Goal: Task Accomplishment & Management: Use online tool/utility

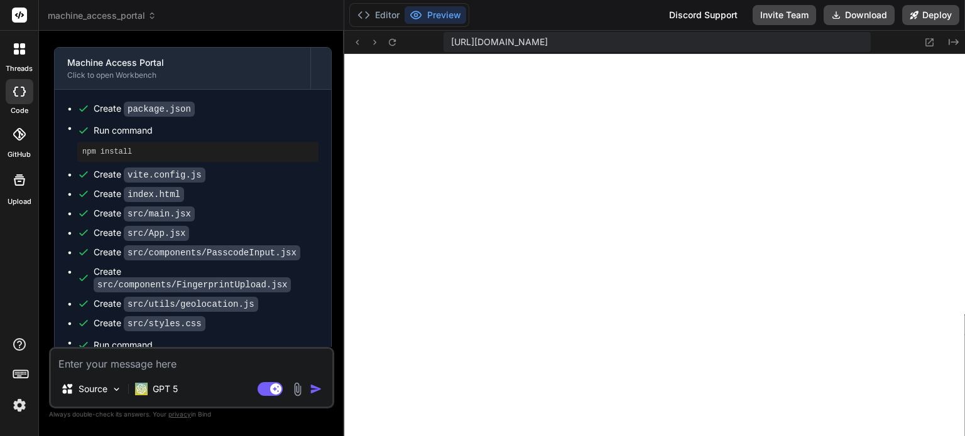
click at [168, 361] on textarea at bounding box center [191, 360] width 281 height 23
type textarea "i"
type textarea "x"
type textarea "it"
type textarea "x"
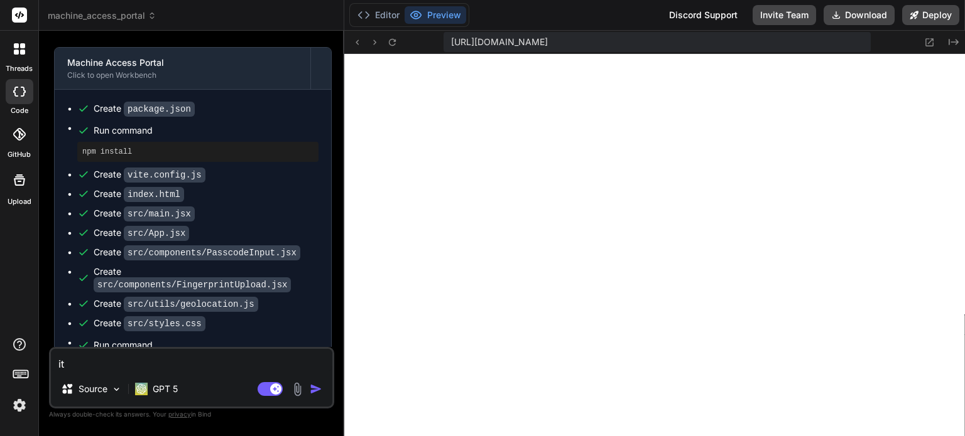
type textarea "its"
type textarea "x"
type textarea "its"
type textarea "x"
type textarea "its a"
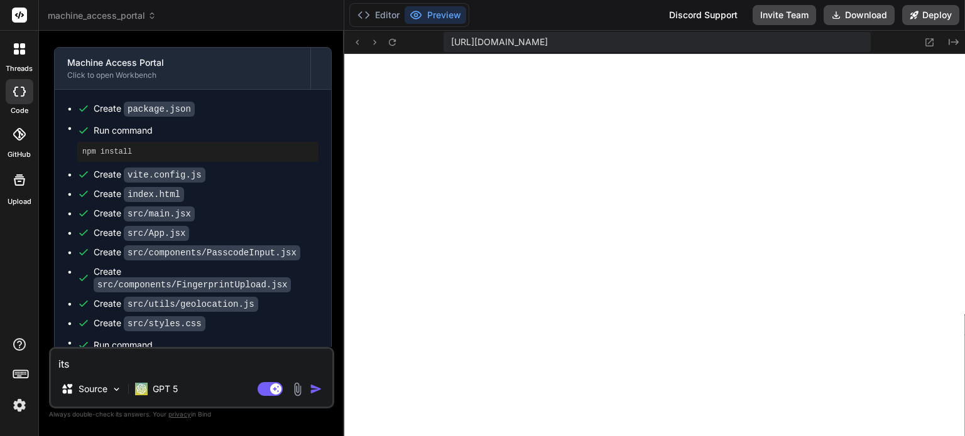
type textarea "x"
type textarea "its a"
type textarea "x"
type textarea "its a b"
type textarea "x"
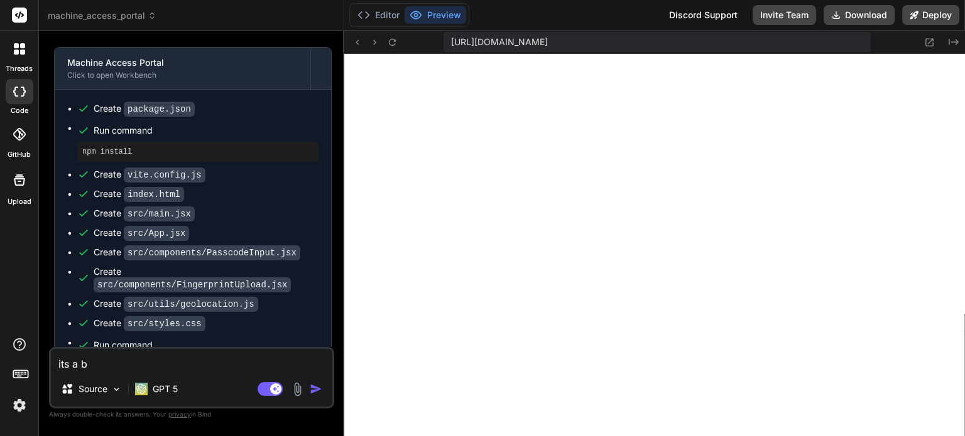
type textarea "its a bi"
type textarea "x"
type textarea "its a bio"
type textarea "x"
type textarea "its a bio"
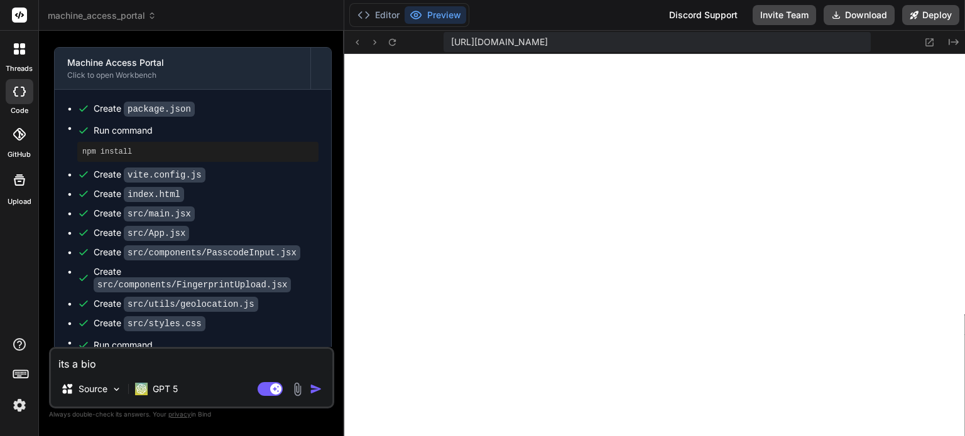
type textarea "x"
type textarea "its a bio m"
type textarea "x"
type textarea "its a bio me"
type textarea "x"
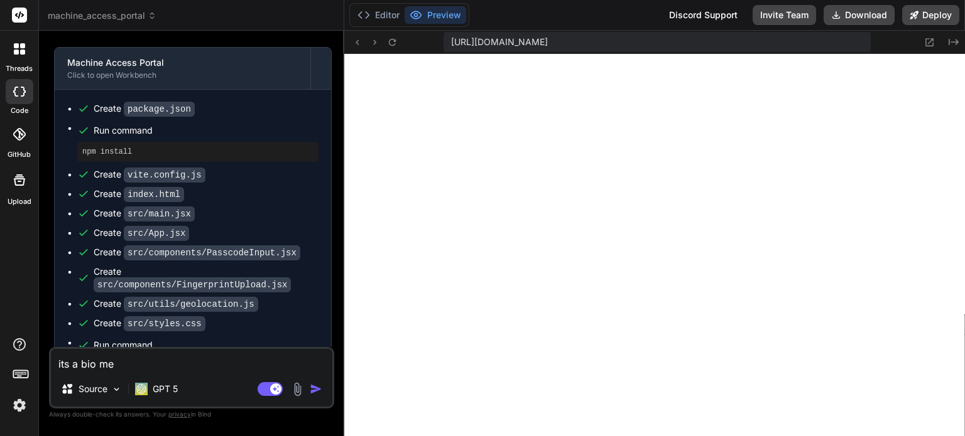
type textarea "its a bio met"
type textarea "x"
type textarea "its a bio metr"
type textarea "x"
type textarea "its a bio metri"
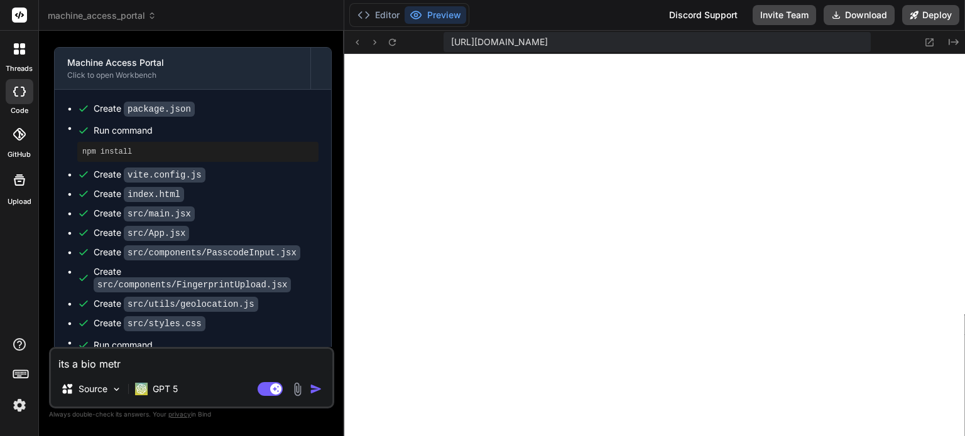
type textarea "x"
type textarea "its a bio metric"
type textarea "x"
type textarea "its a bio metric"
type textarea "x"
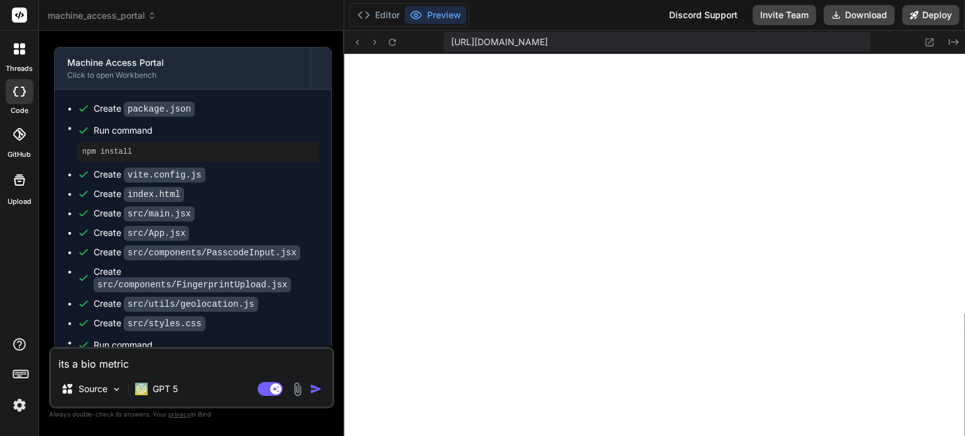
type textarea "its a bio metric p"
type textarea "x"
type textarea "its a bio metric pa"
type textarea "x"
type textarea "its a bio metric pay"
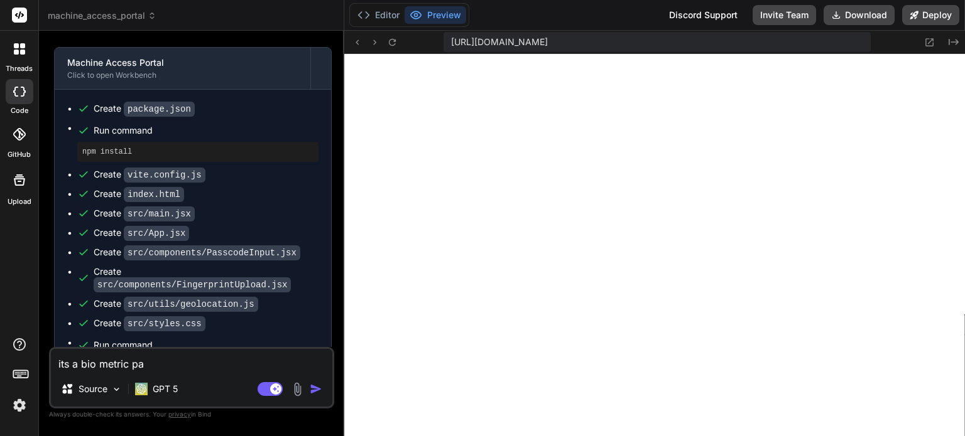
type textarea "x"
type textarea "its a bio metric paym"
type textarea "x"
type textarea "its a bio metric payme"
type textarea "x"
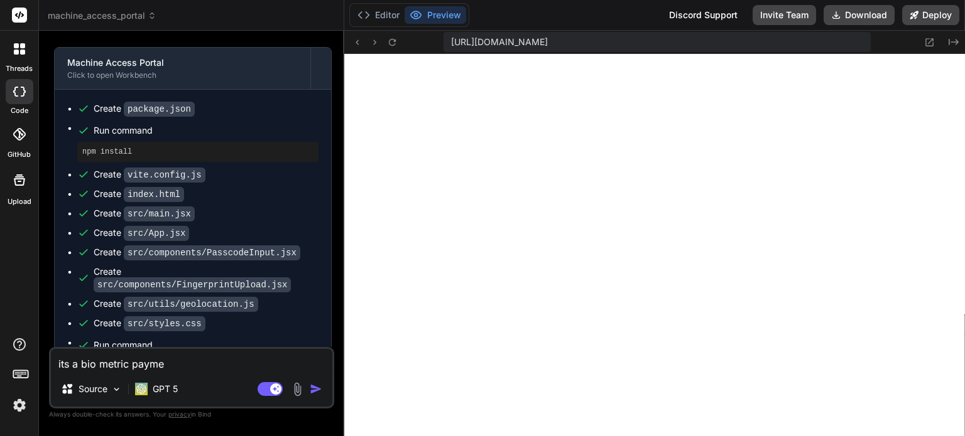
type textarea "its a bio metric paymen"
type textarea "x"
type textarea "its a bio metric payment"
type textarea "x"
type textarea "its a bio metric payment"
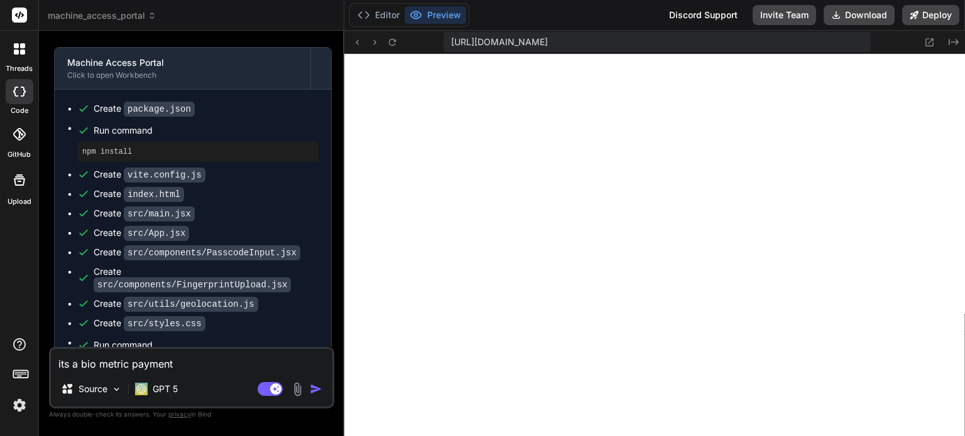
type textarea "x"
type textarea "its a bio metric payment s"
type textarea "x"
type textarea "its a bio metric payment sy"
type textarea "x"
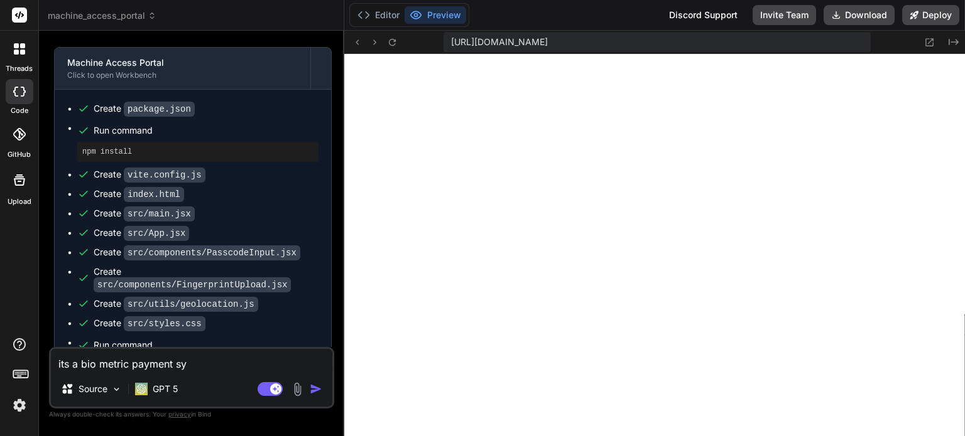
type textarea "its a bio metric payment sys"
type textarea "x"
type textarea "its a bio metric payment syst"
type textarea "x"
type textarea "its a bio metric payment syste"
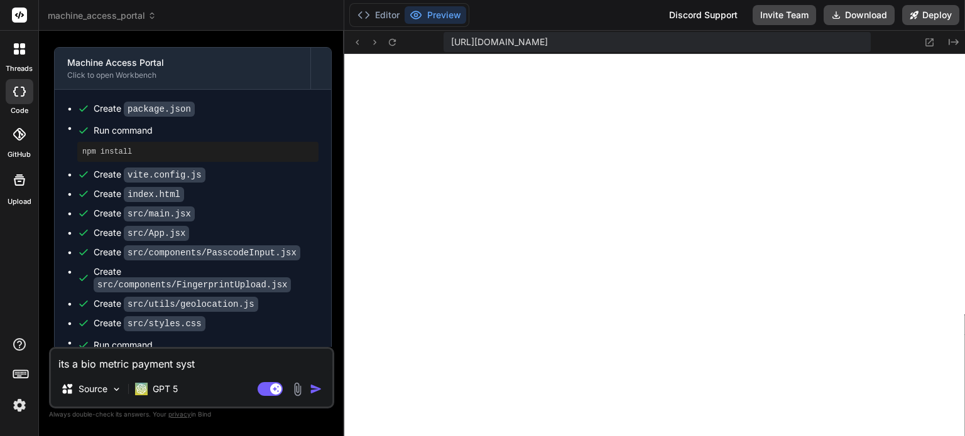
type textarea "x"
type textarea "its a bio metric payment system"
type textarea "x"
type textarea "its a bio metric payment system"
type textarea "x"
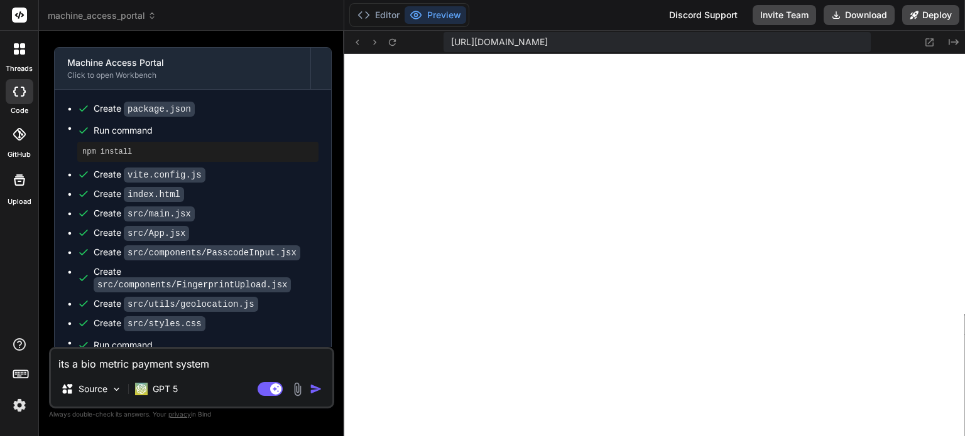
type textarea "its a bio metric payment system a"
type textarea "x"
type textarea "its a bio metric payment system ad"
type textarea "x"
type textarea "its a bio metric payment system add"
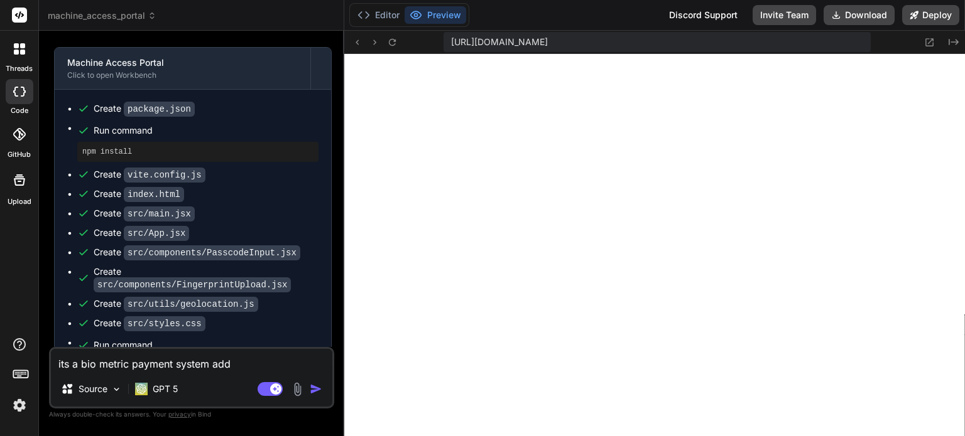
type textarea "x"
type textarea "its a bio metric payment system add"
type textarea "x"
type textarea "its a bio metric payment system add s"
type textarea "x"
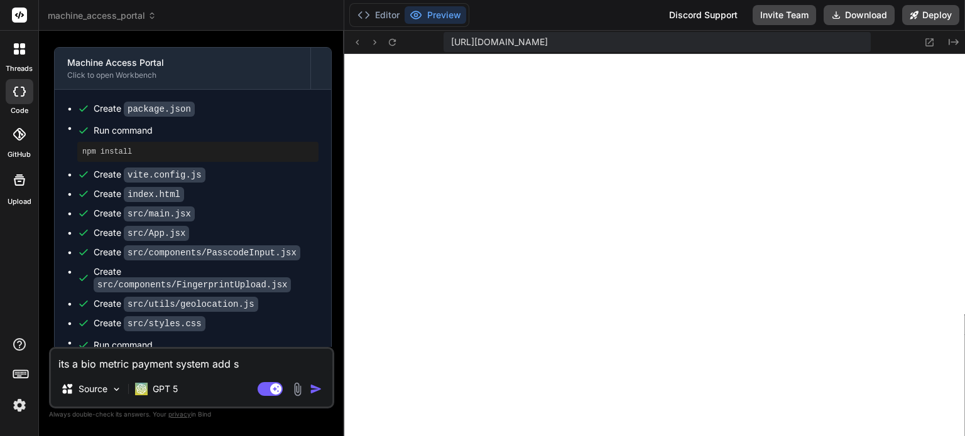
type textarea "its a bio metric payment system add so"
type textarea "x"
type textarea "its a bio metric payment system add som"
type textarea "x"
type textarea "its a bio metric payment system add some"
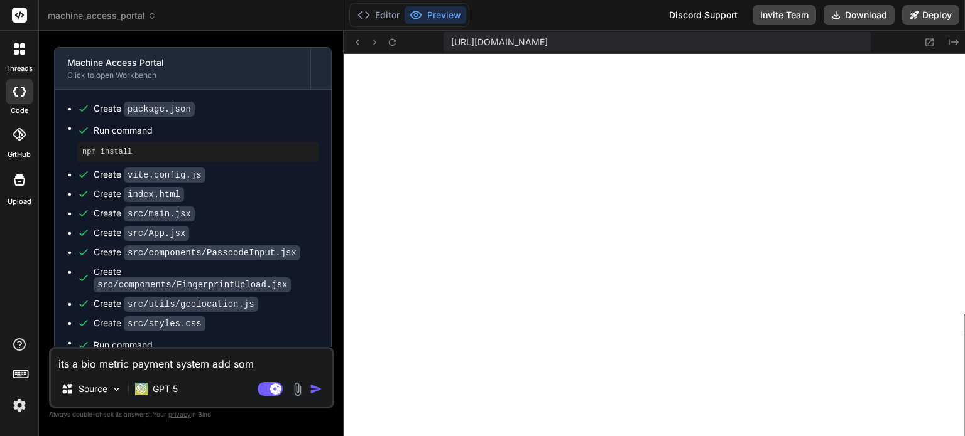
type textarea "x"
type textarea "its a bio metric payment system add some"
type textarea "x"
type textarea "its a bio metric payment system add some n"
type textarea "x"
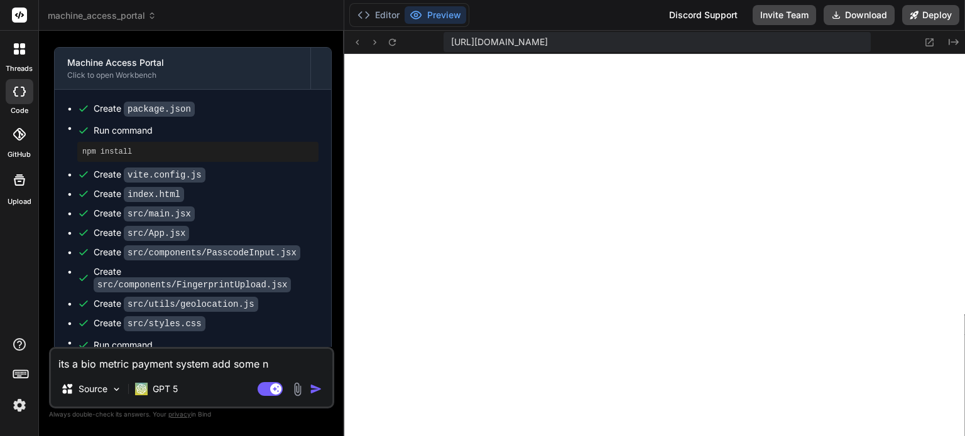
type textarea "its a bio metric payment system add some ne"
type textarea "x"
type textarea "its a bio metric payment system add some neo"
type textarea "x"
type textarea "its a bio metric payment system add some neon"
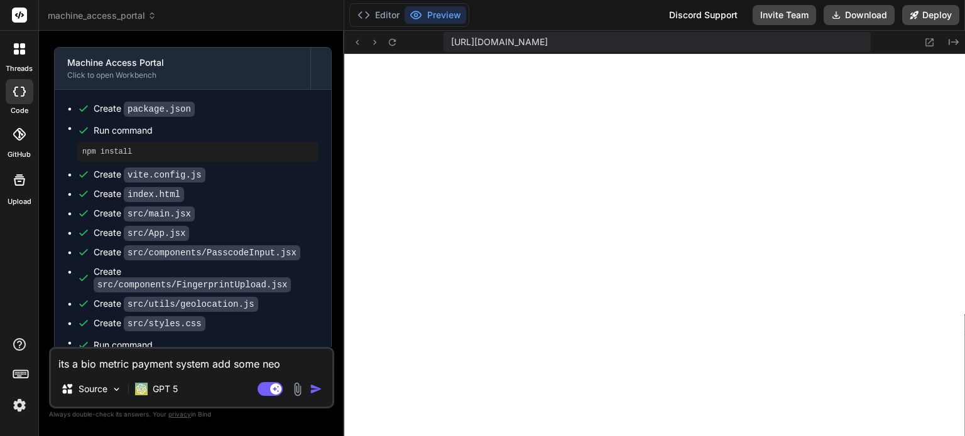
type textarea "x"
type textarea "its a bio metric payment system add some neon"
type textarea "x"
type textarea "its a bio metric payment system add some neon g"
type textarea "x"
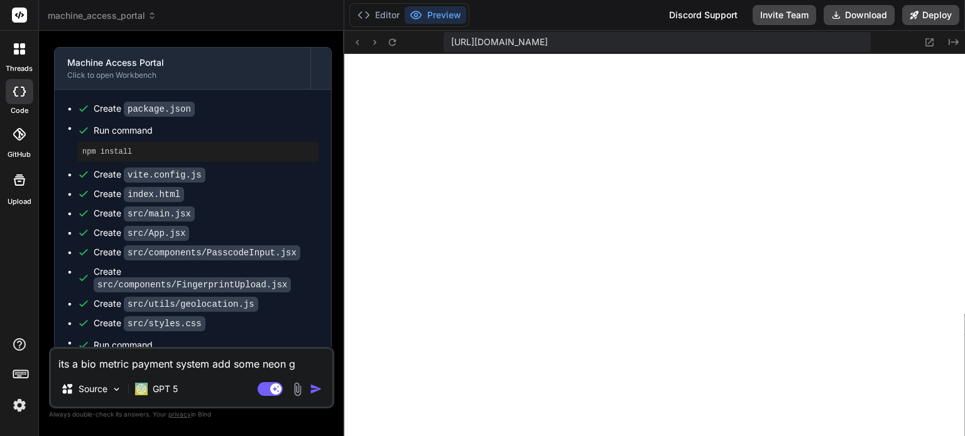
type textarea "its a bio metric payment system add some neon gl"
type textarea "x"
type textarea "its a bio metric payment system add some neon glo"
type textarea "x"
type textarea "its a bio metric payment system add some neon glow"
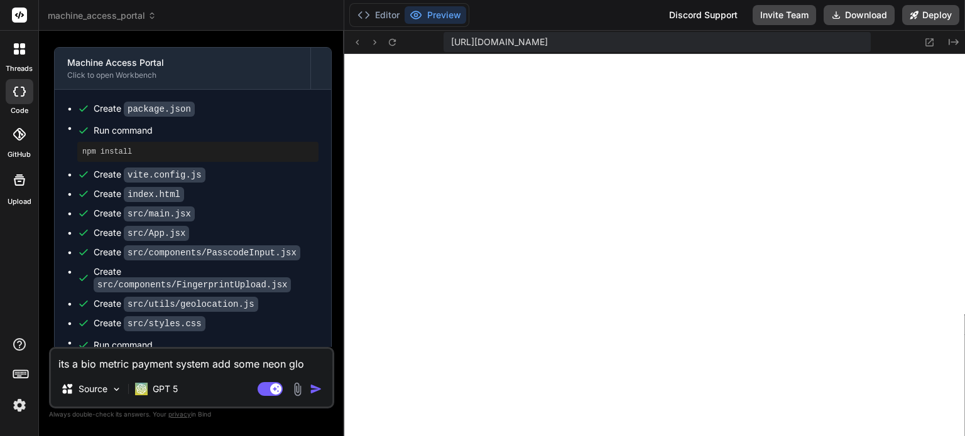
type textarea "x"
type textarea "its a bio metric payment system add some neon glow"
type textarea "x"
type textarea "its a bio metric payment system add some neon glow a"
type textarea "x"
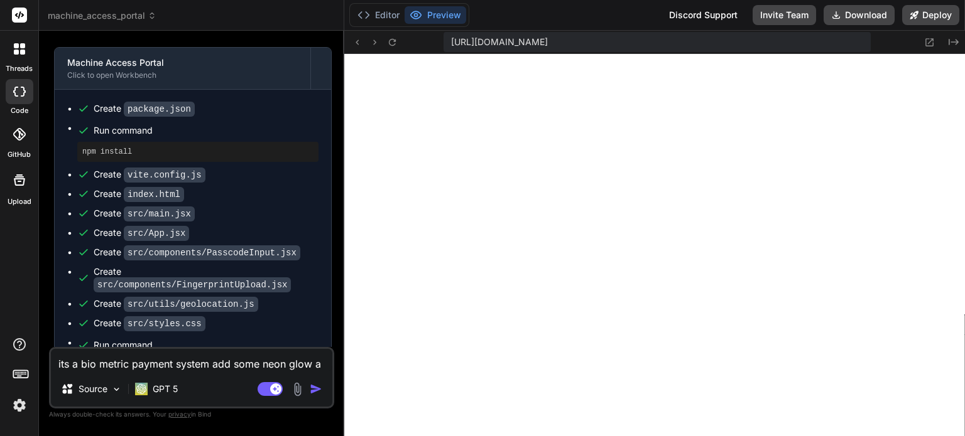
type textarea "its a bio metric payment system add some neon glow an"
type textarea "x"
type textarea "its a bio metric payment system add some neon glow ani"
type textarea "x"
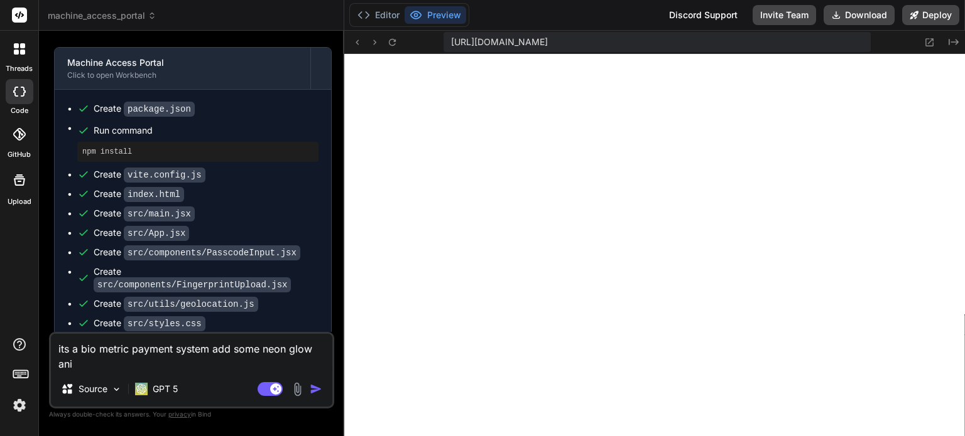
type textarea "its a bio metric payment system add some neon glow anim"
type textarea "x"
type textarea "its a bio metric payment system add some neon glow anima"
type textarea "x"
type textarea "its a bio metric payment system add some neon glow animat"
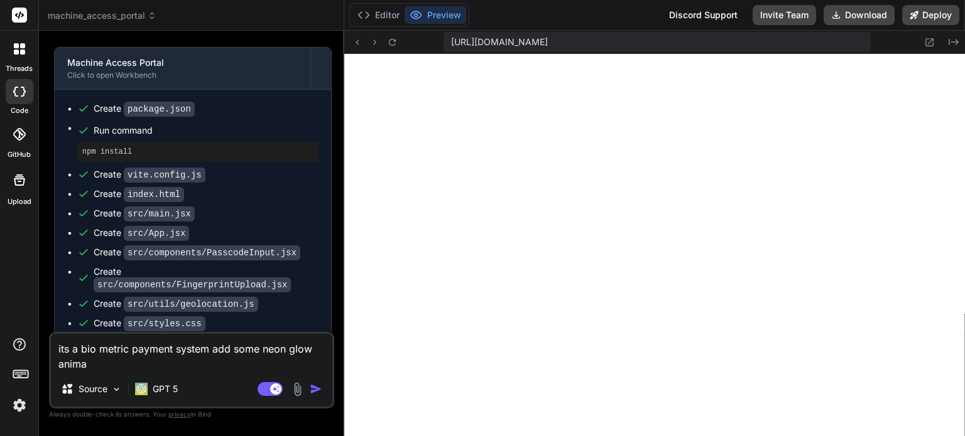
type textarea "x"
type textarea "its a bio metric payment system add some neon glow animati"
type textarea "x"
type textarea "its a bio metric payment system add some neon glow animatio"
type textarea "x"
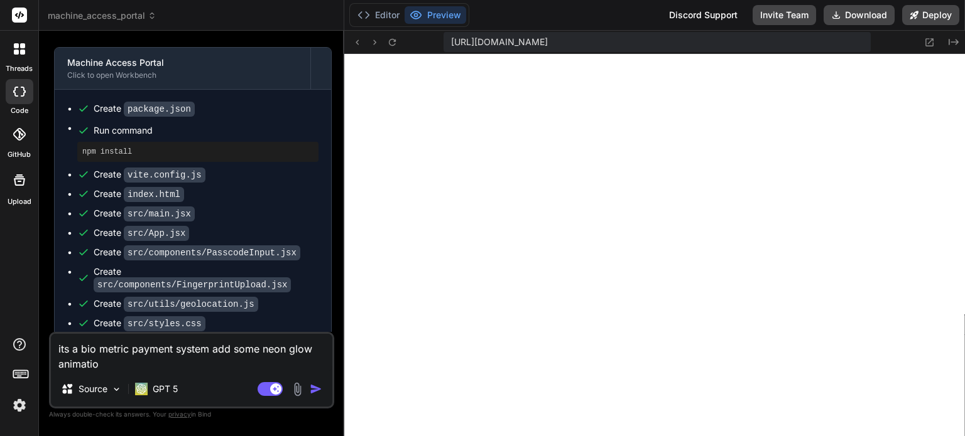
type textarea "its a bio metric payment system add some neon glow animation"
type textarea "x"
type textarea "its a bio metric payment system add some neon glow animations"
type textarea "x"
type textarea "its a bio metric payment system add some neon glow animations"
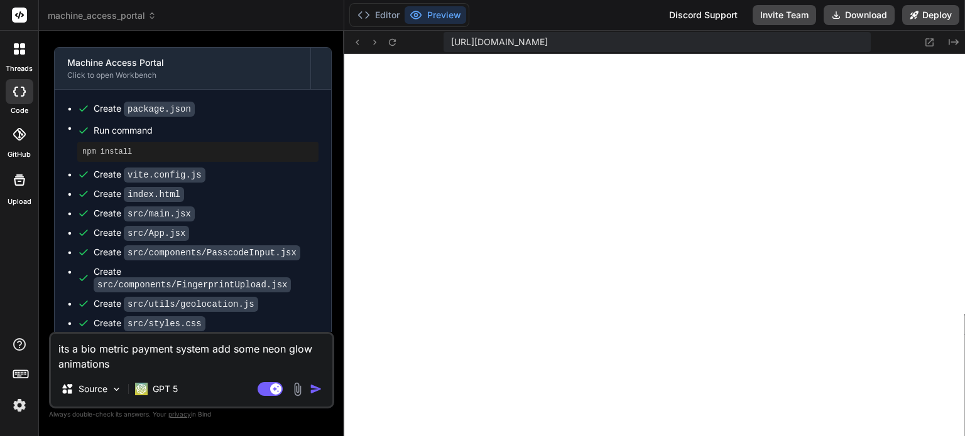
type textarea "x"
type textarea "its a bio metric payment system add some neon glow animations i"
type textarea "x"
type textarea "its a bio metric payment system add some neon glow animations in"
type textarea "x"
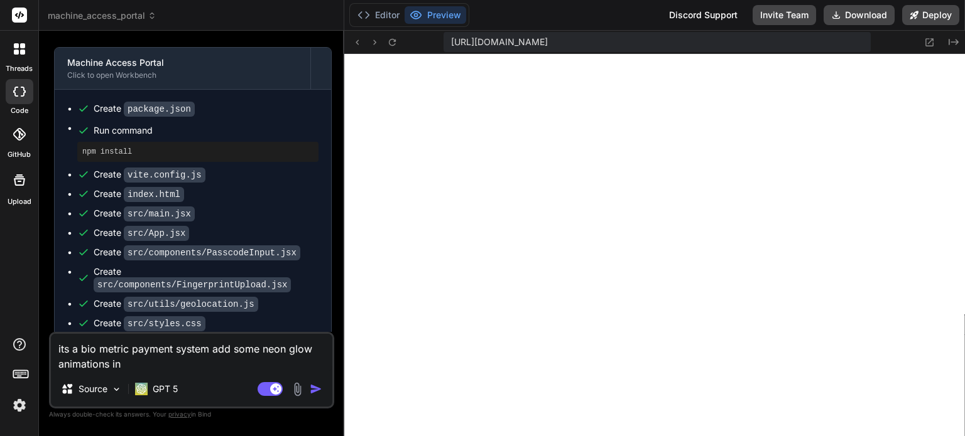
type textarea "its a bio metric payment system add some neon glow animations in"
type textarea "x"
type textarea "its a bio metric payment system add some neon glow animations in t"
type textarea "x"
type textarea "its a bio metric payment system add some neon glow animations in th"
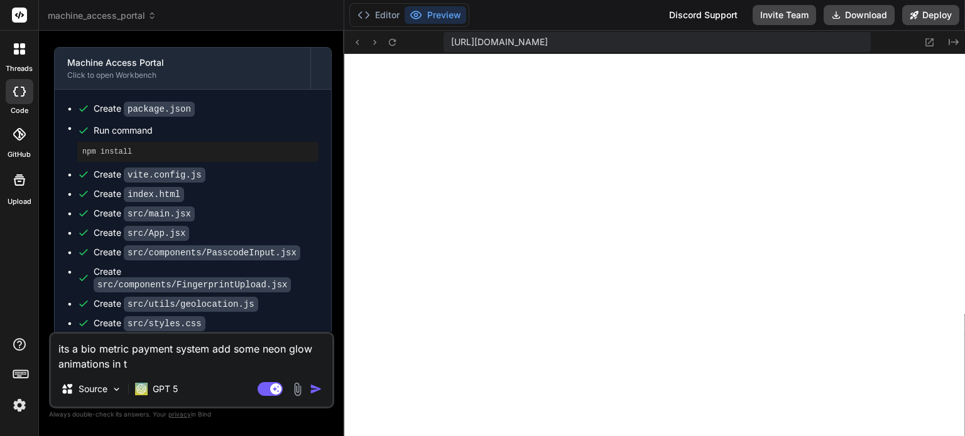
type textarea "x"
type textarea "its a bio metric payment system add some neon glow animations in the"
type textarea "x"
type textarea "its a bio metric payment system add some neon glow animations in the"
type textarea "x"
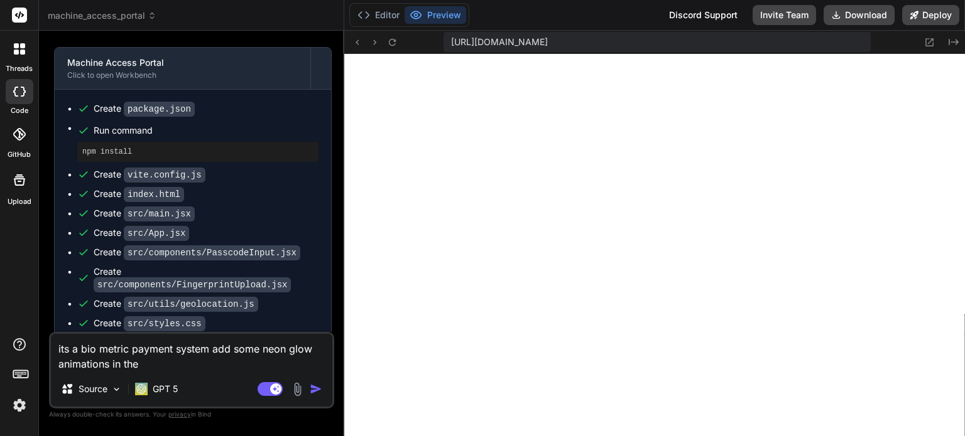
type textarea "its a bio metric payment system add some neon glow animations in the b"
type textarea "x"
type textarea "its a bio metric payment system add some neon glow animations in the ba"
type textarea "x"
type textarea "its a bio metric payment system add some neon glow animations in the bac"
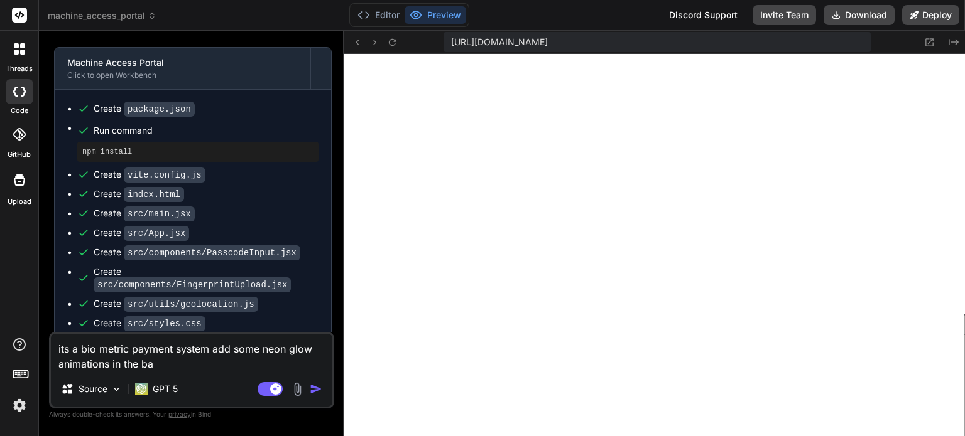
type textarea "x"
type textarea "its a bio metric payment system add some neon glow animations in the back"
type textarea "x"
type textarea "its a bio metric payment system add some neon glow animations in the backg"
type textarea "x"
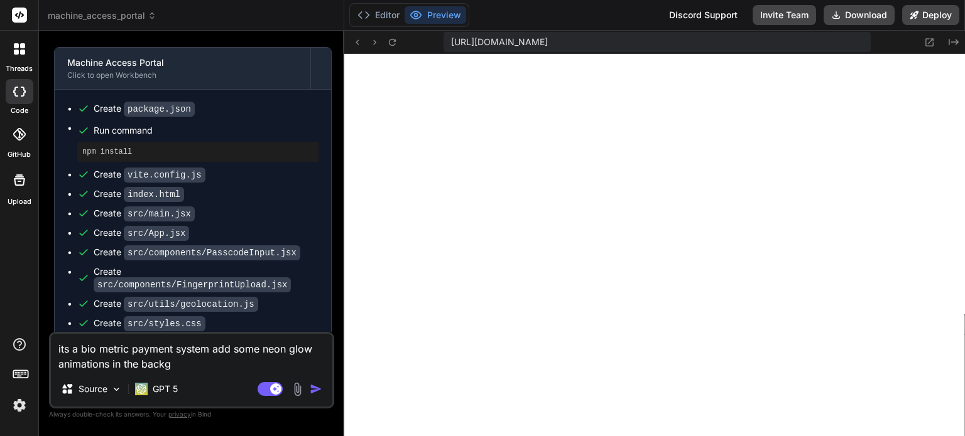
type textarea "its a bio metric payment system add some neon glow animations in the backgr"
type textarea "x"
type textarea "its a bio metric payment system add some neon glow animations in the backgro"
type textarea "x"
type textarea "its a bio metric payment system add some neon glow animations in the backgrou"
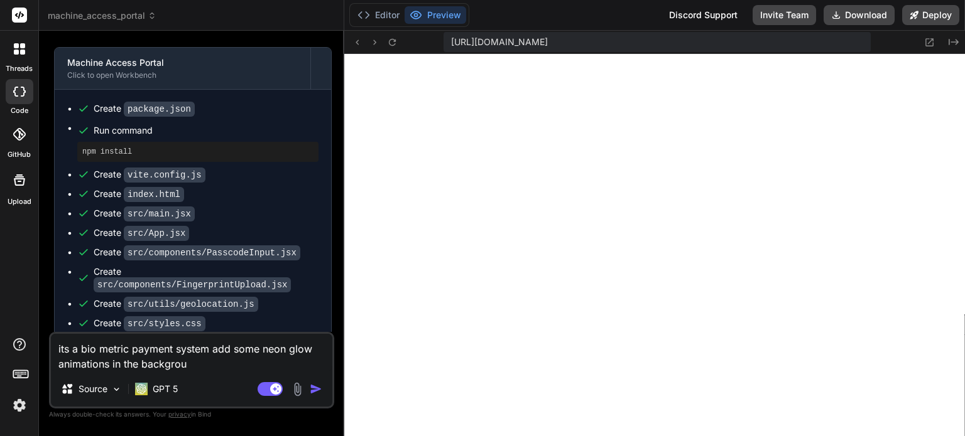
type textarea "x"
type textarea "its a bio metric payment system add some neon glow animations in the backgroun"
type textarea "x"
type textarea "its a bio metric payment system add some neon glow animations in the background"
type textarea "x"
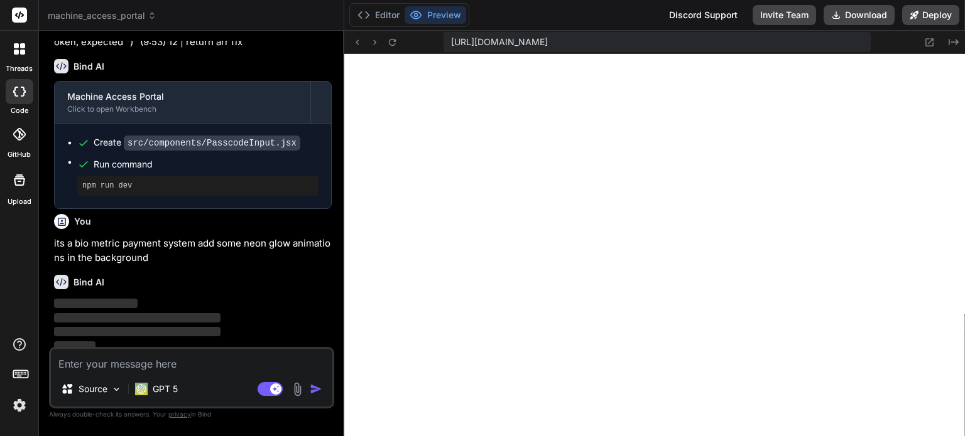
scroll to position [1006, 0]
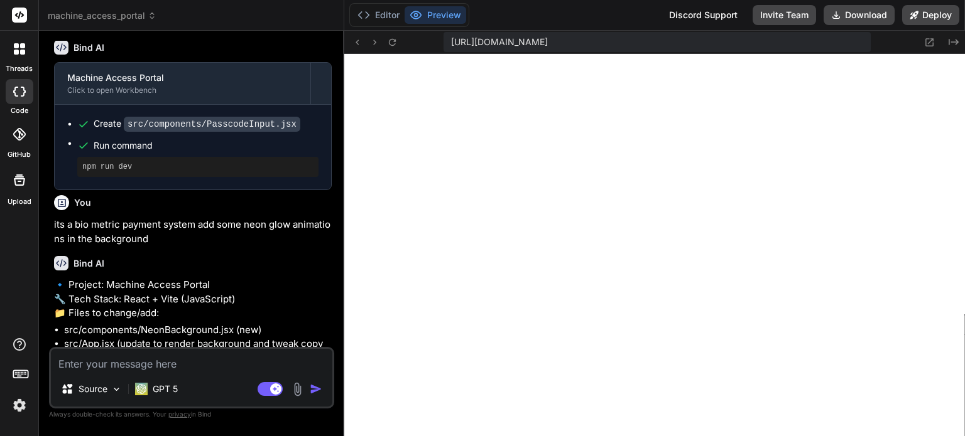
type textarea "x"
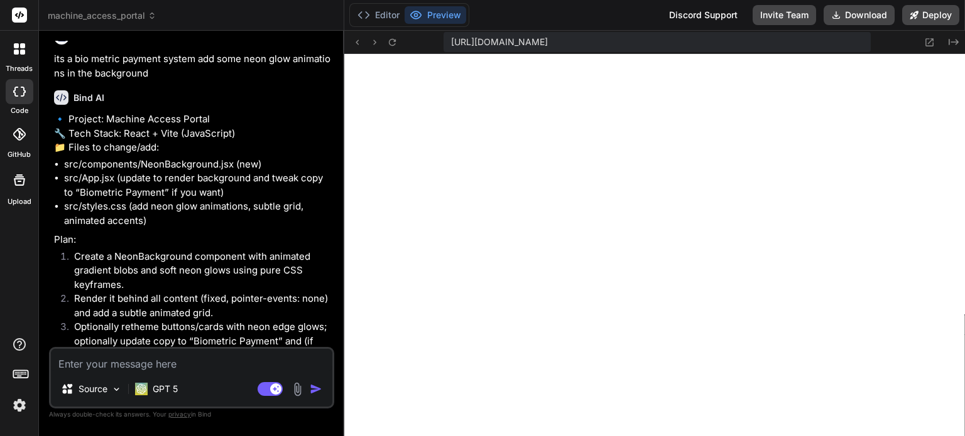
scroll to position [1306, 0]
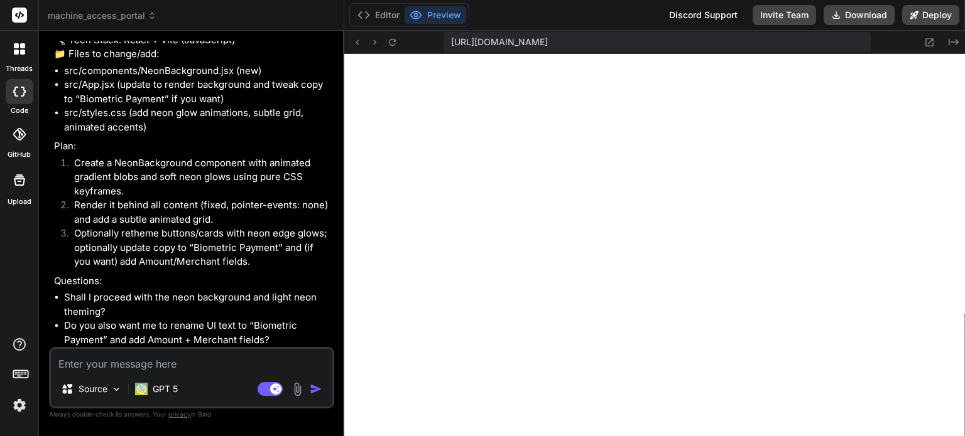
click at [149, 361] on textarea at bounding box center [191, 360] width 281 height 23
click at [80, 295] on li "Shall I proceed with the neon background and light neon theming?" at bounding box center [198, 305] width 268 height 28
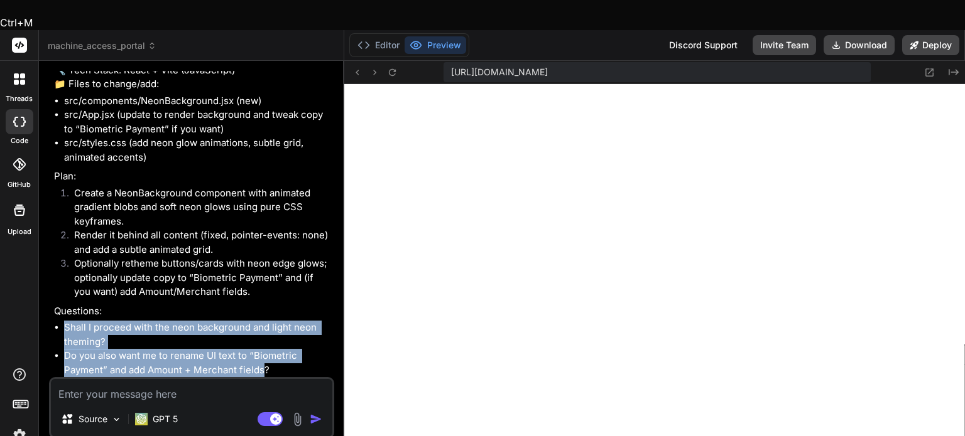
drag, startPoint x: 80, startPoint y: 295, endPoint x: 244, endPoint y: 335, distance: 168.0
click at [244, 335] on ul "Shall I proceed with the neon background and light neon theming? Do you also wa…" at bounding box center [193, 349] width 278 height 57
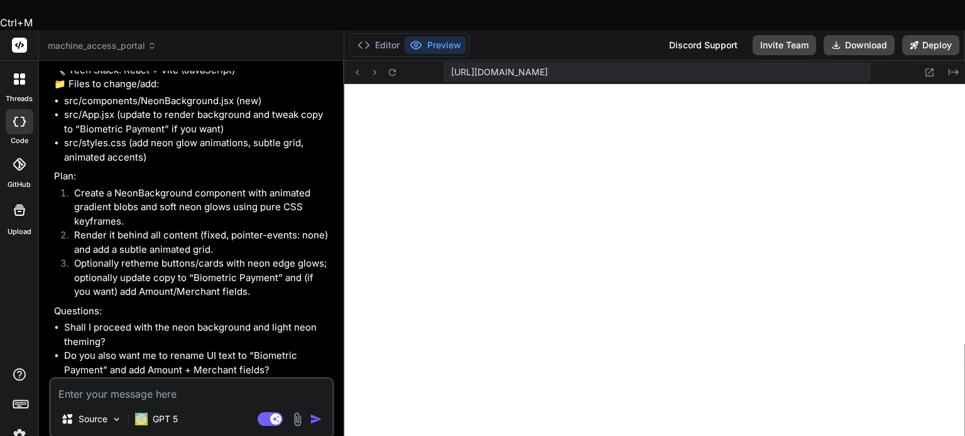
click at [176, 379] on textarea at bounding box center [191, 390] width 281 height 23
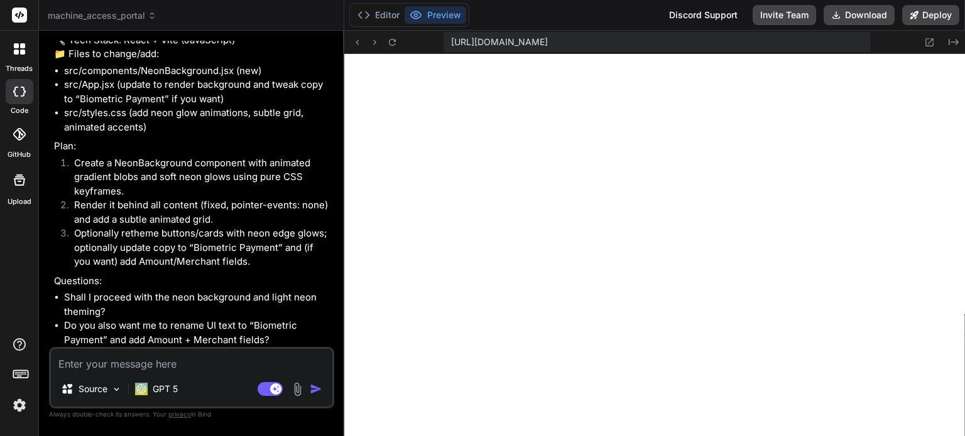
type textarea "b"
type textarea "x"
type textarea "bo"
type textarea "x"
type textarea "bot"
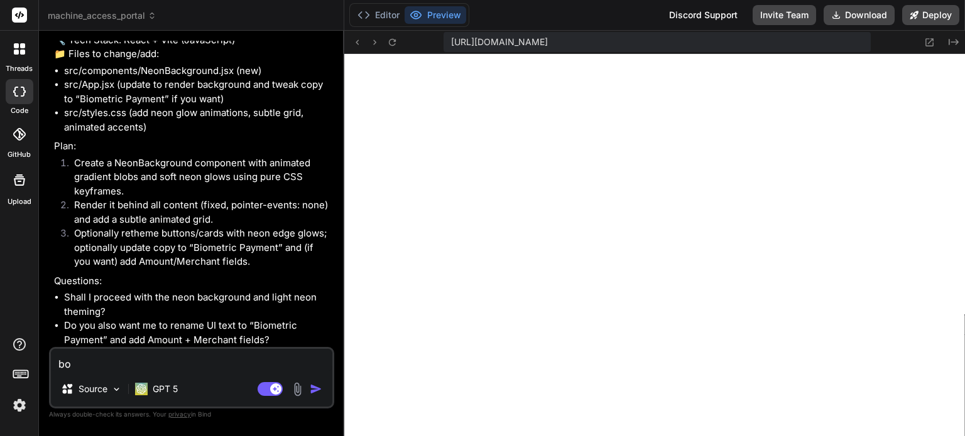
type textarea "x"
type textarea "both"
type textarea "x"
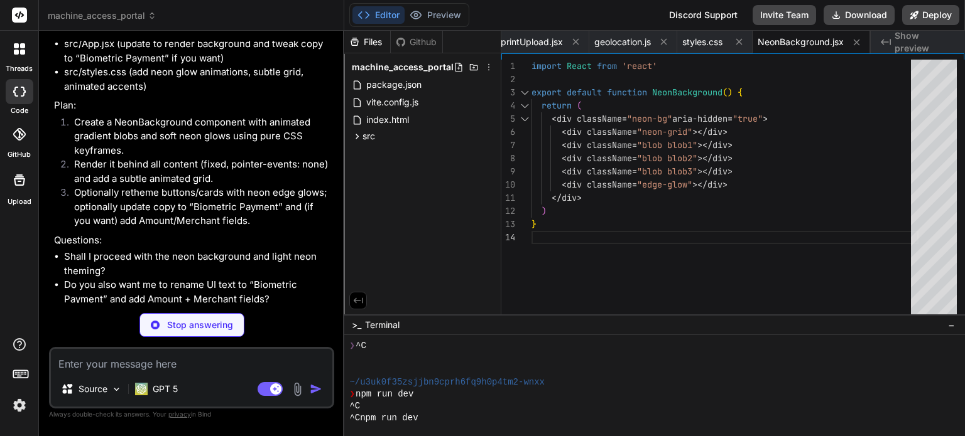
scroll to position [1525, 0]
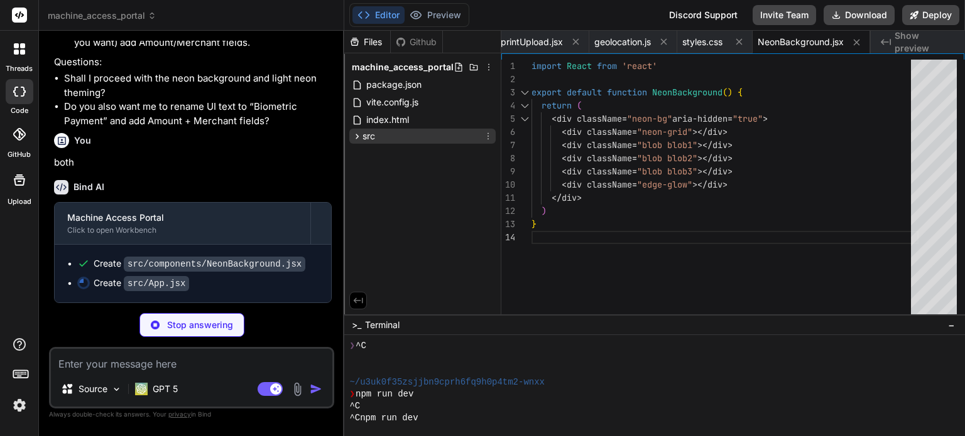
click at [357, 138] on icon at bounding box center [357, 136] width 3 height 5
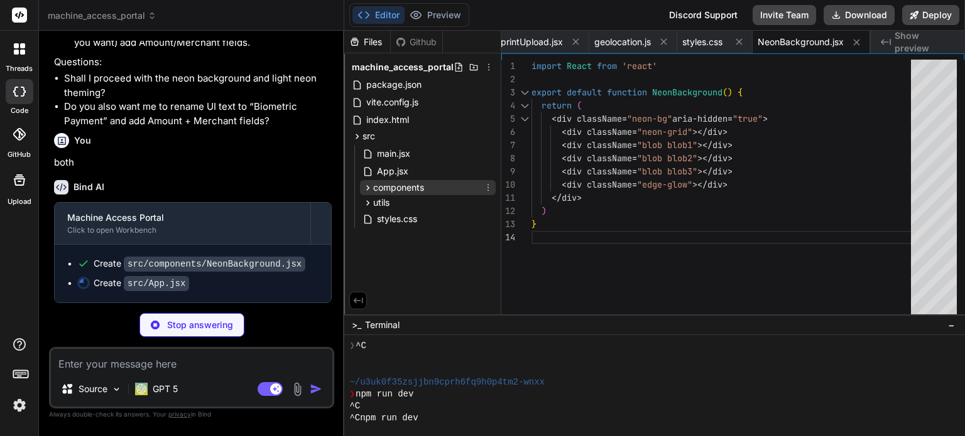
click at [367, 189] on icon at bounding box center [367, 188] width 11 height 11
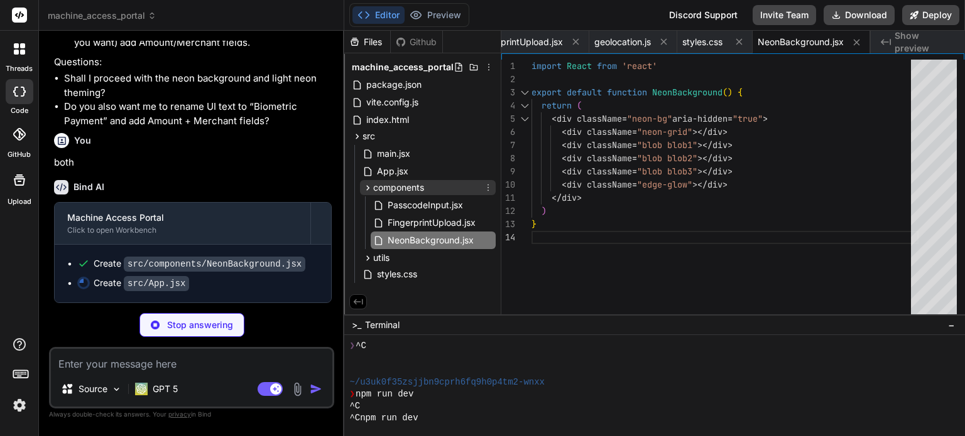
click at [367, 189] on icon at bounding box center [367, 188] width 11 height 11
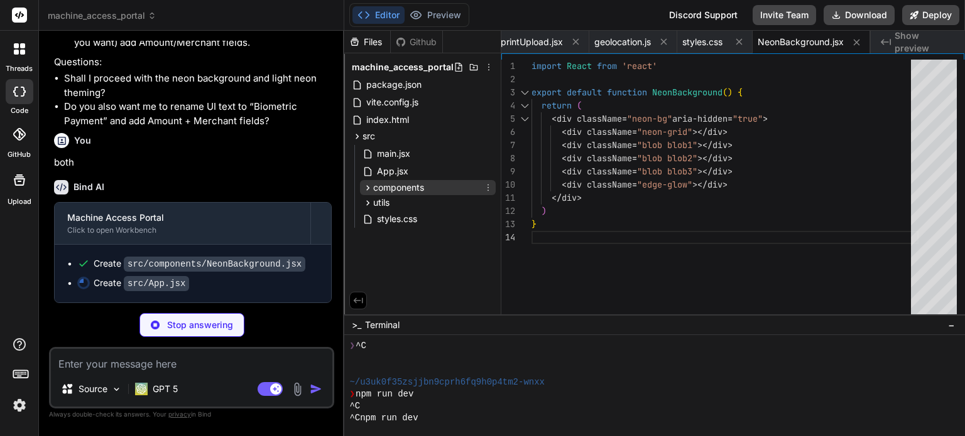
click at [372, 187] on icon at bounding box center [367, 188] width 11 height 11
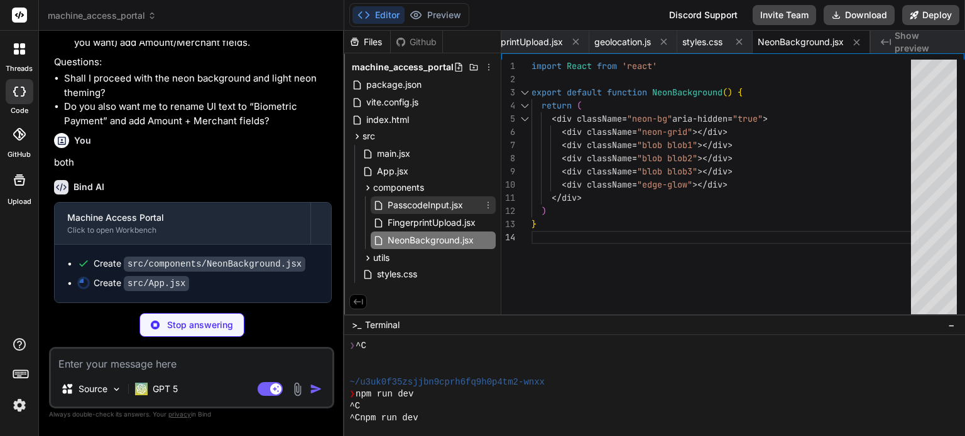
click at [435, 203] on span "PasscodeInput.jsx" at bounding box center [425, 205] width 78 height 15
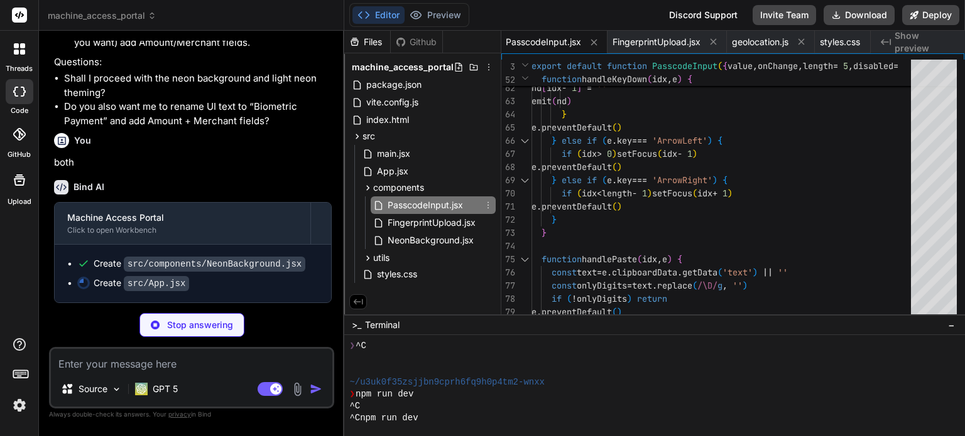
type textarea "x"
type textarea "}"
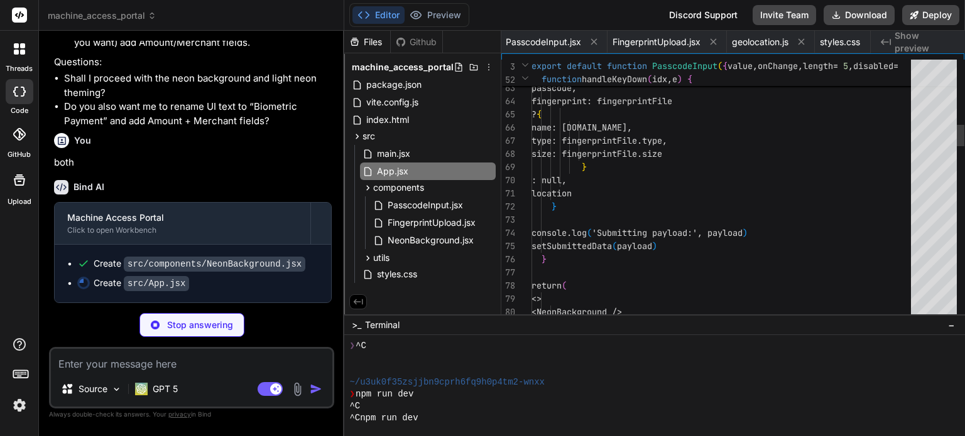
scroll to position [0, 322]
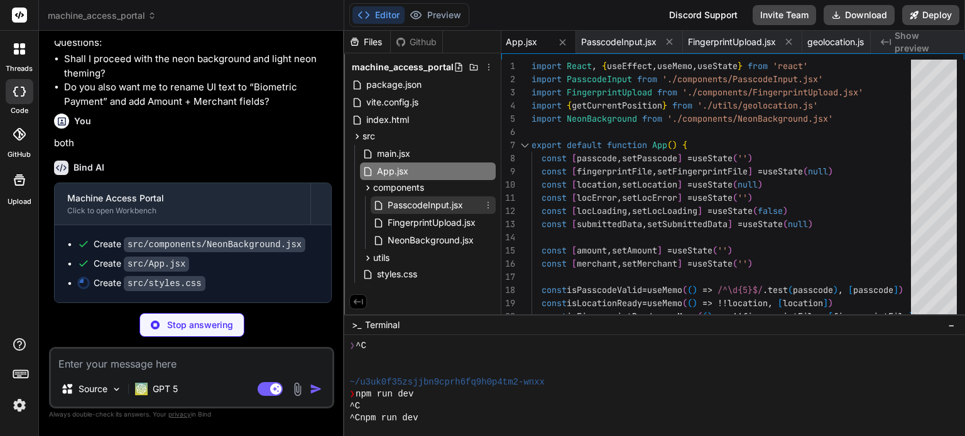
type textarea "x"
click at [431, 205] on span "PasscodeInput.jsx" at bounding box center [425, 205] width 78 height 15
type textarea "</div> ) }"
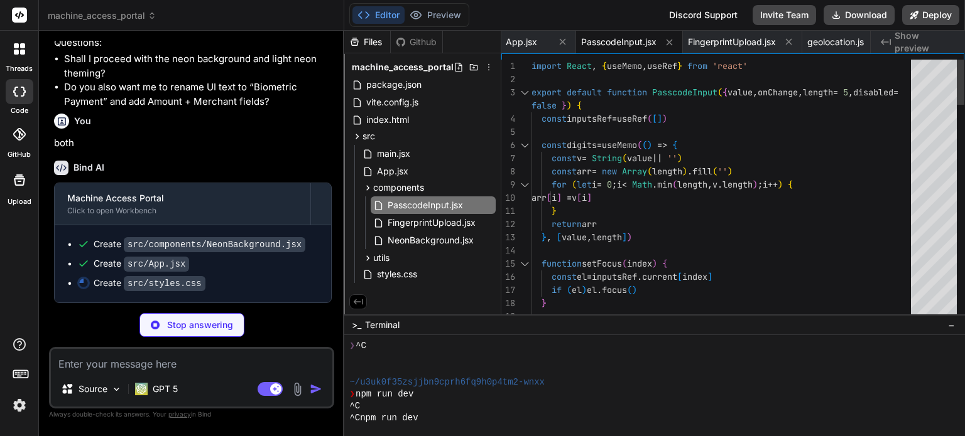
type textarea "x"
type textarea "import React, { useMemo, useRef } from 'react' export default function Passcode…"
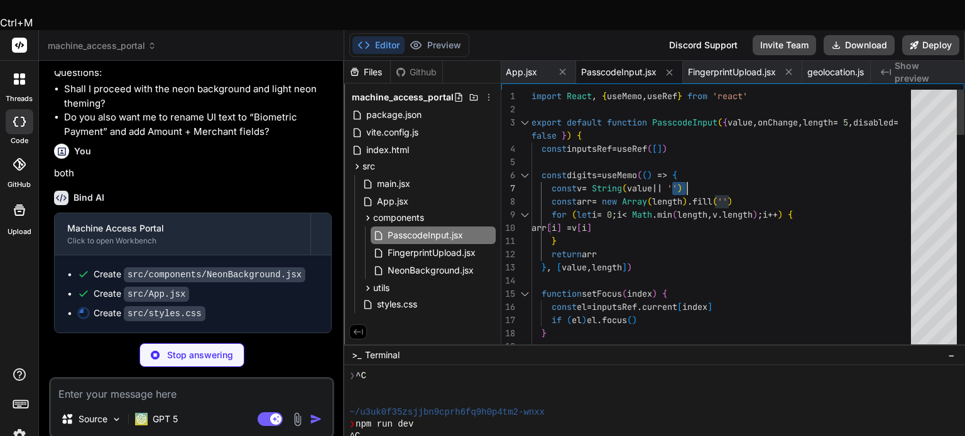
drag, startPoint x: 683, startPoint y: 158, endPoint x: 698, endPoint y: 158, distance: 15.1
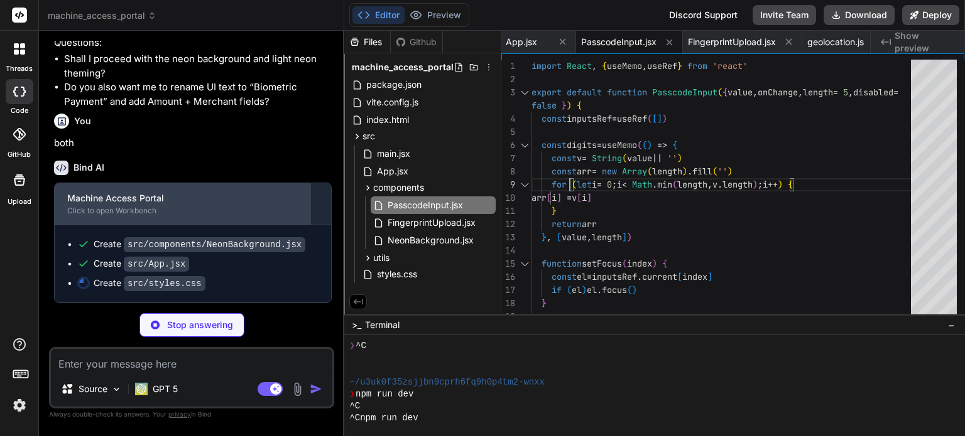
scroll to position [1544, 0]
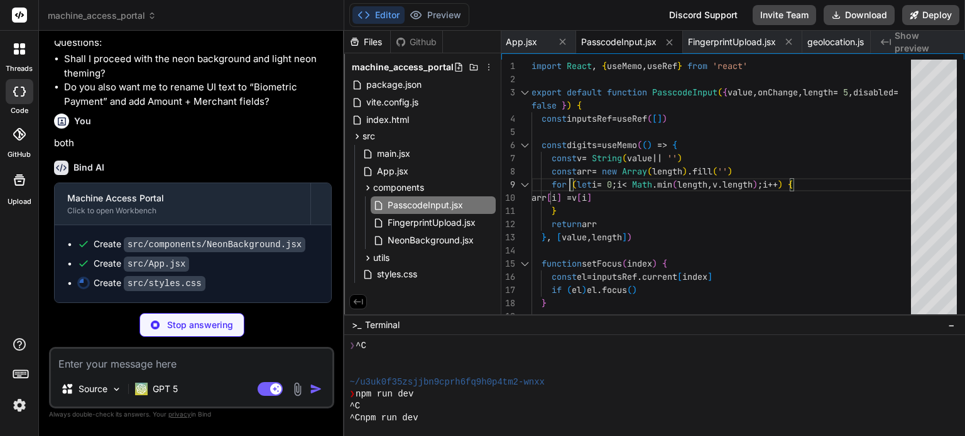
type textarea "x"
type textarea "import React, { useMemo, useRef } from 'react' export default function Passcode…"
type textarea "x"
type textarea "grid-template-columns: 1fr; } }"
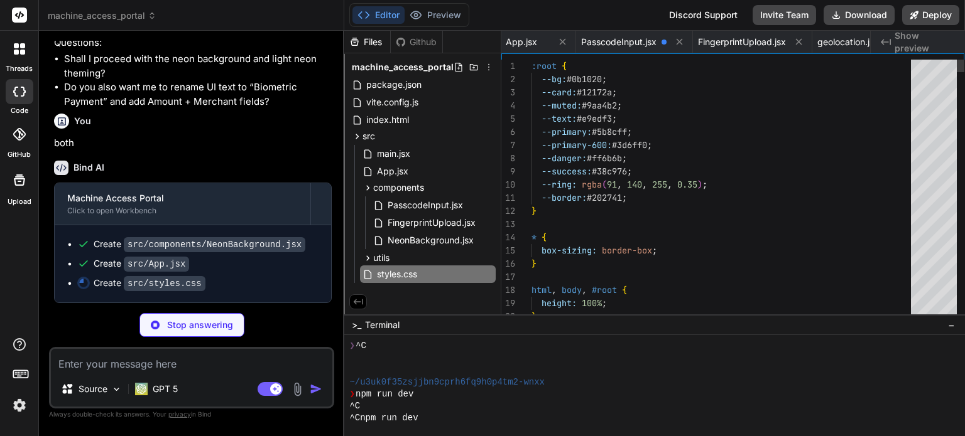
scroll to position [0, 431]
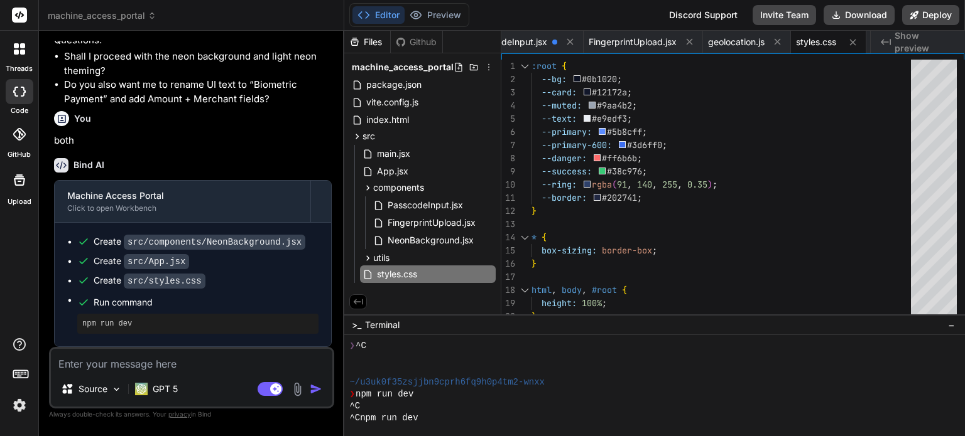
type textarea "x"
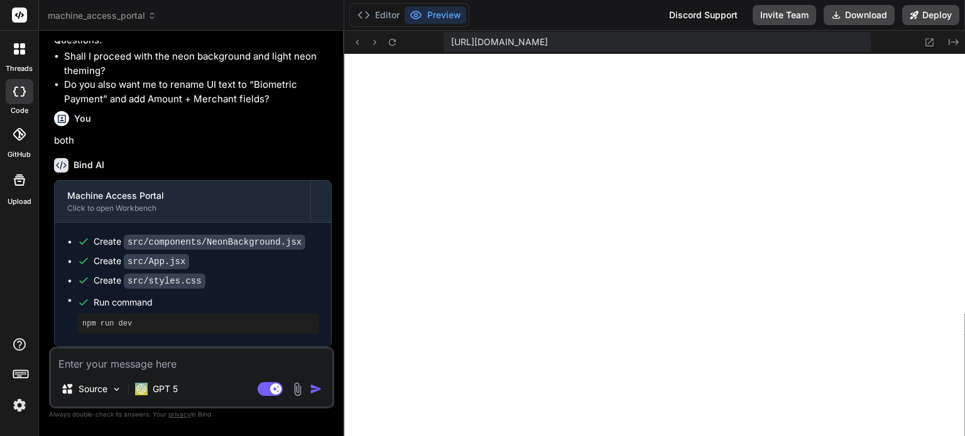
scroll to position [1547, 0]
click at [153, 364] on textarea at bounding box center [191, 360] width 281 height 23
type textarea "m"
type textarea "x"
type textarea "ma"
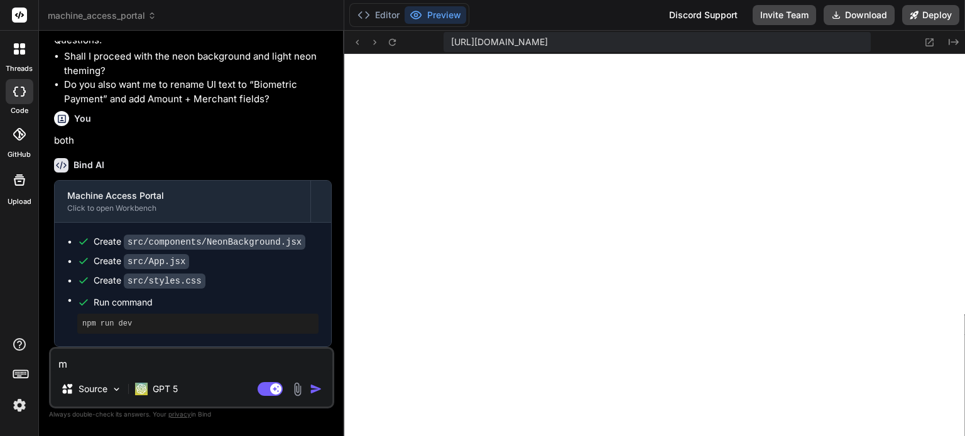
type textarea "x"
type textarea "mak"
type textarea "x"
type textarea "makw"
type textarea "x"
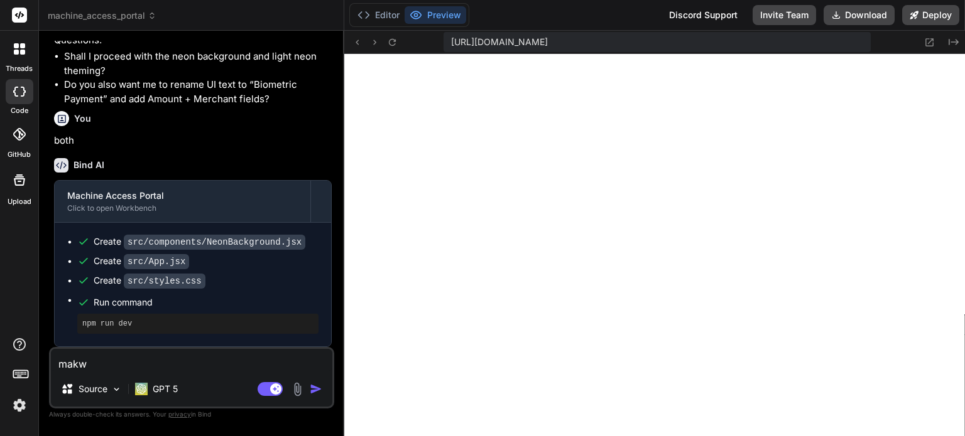
type textarea "mak"
type textarea "x"
type textarea "make"
type textarea "x"
type textarea "make"
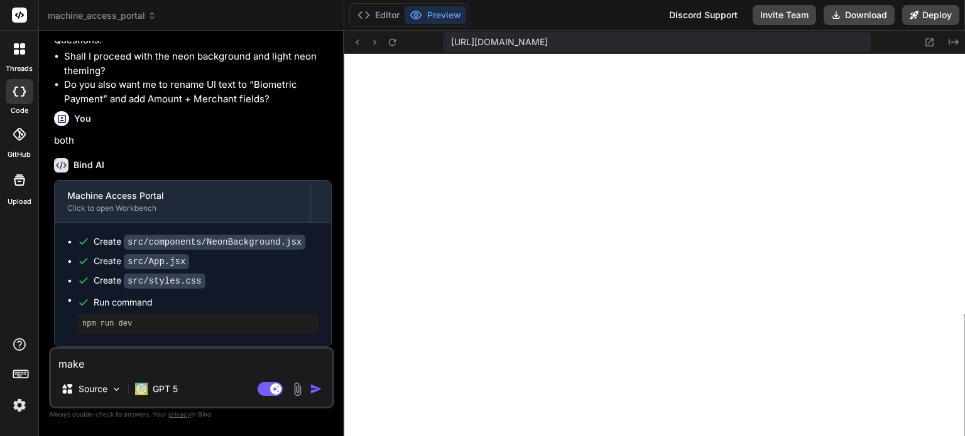
type textarea "x"
type textarea "make"
type textarea "x"
type textarea "mak"
type textarea "x"
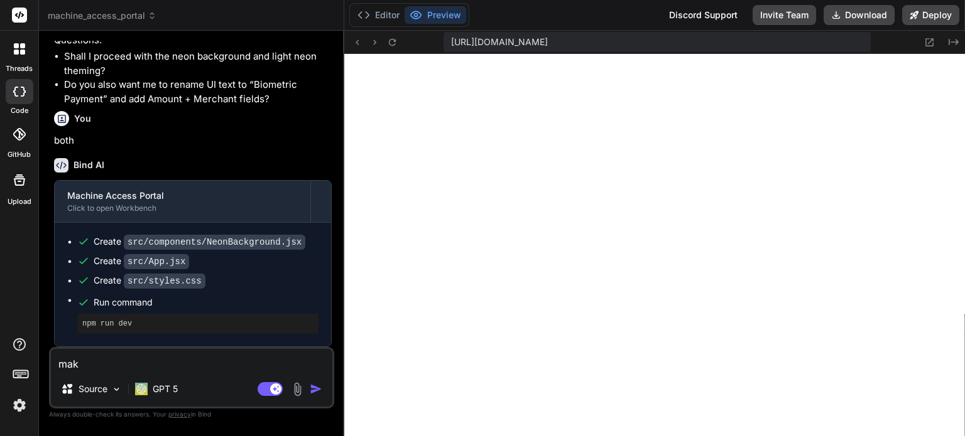
type textarea "ma"
type textarea "x"
click at [156, 371] on textarea at bounding box center [191, 360] width 281 height 23
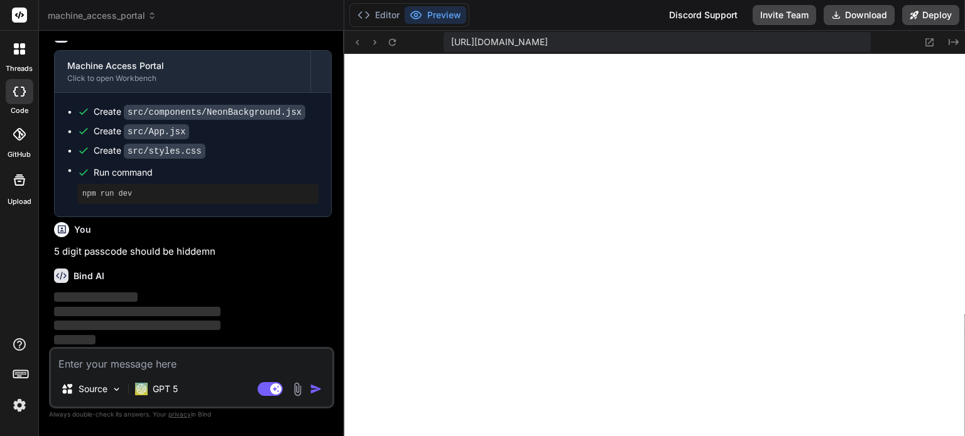
scroll to position [1677, 0]
drag, startPoint x: 216, startPoint y: 266, endPoint x: 160, endPoint y: 300, distance: 66.2
click at [160, 300] on p "‌" at bounding box center [193, 298] width 278 height 14
click at [950, 44] on icon "Created with Pixso." at bounding box center [953, 42] width 10 height 10
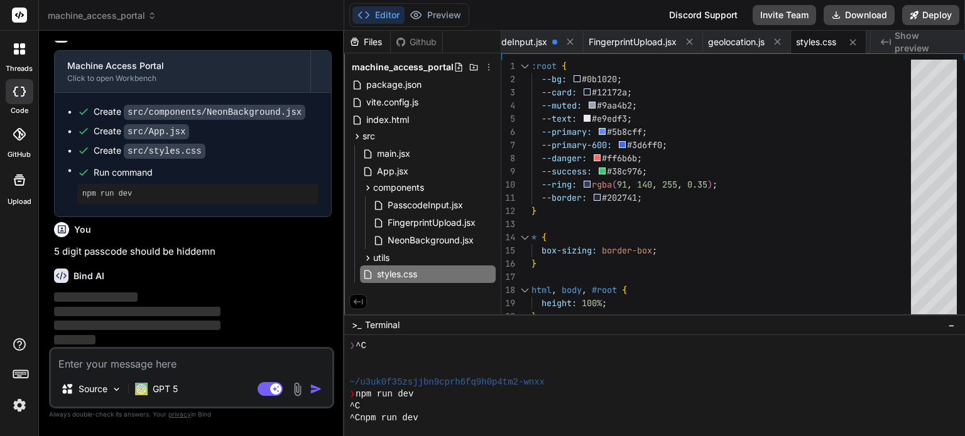
click at [421, 39] on div "Github" at bounding box center [416, 42] width 51 height 13
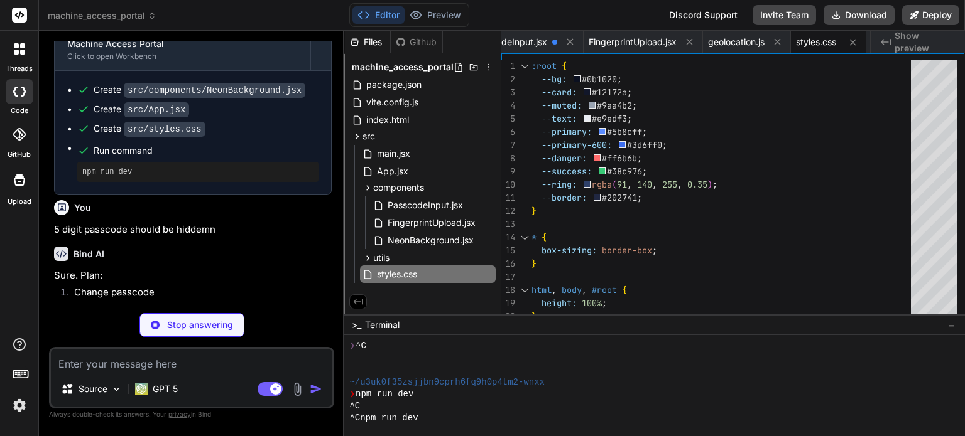
click at [927, 43] on span "Show preview" at bounding box center [924, 42] width 60 height 25
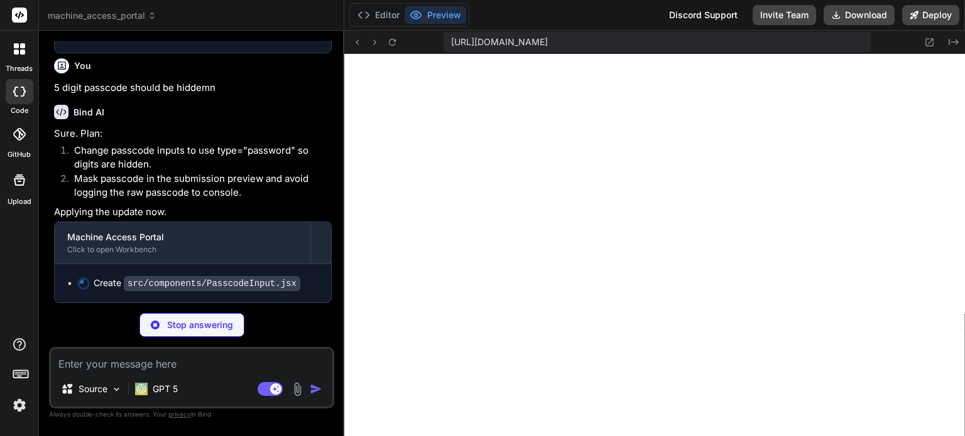
scroll to position [1839, 0]
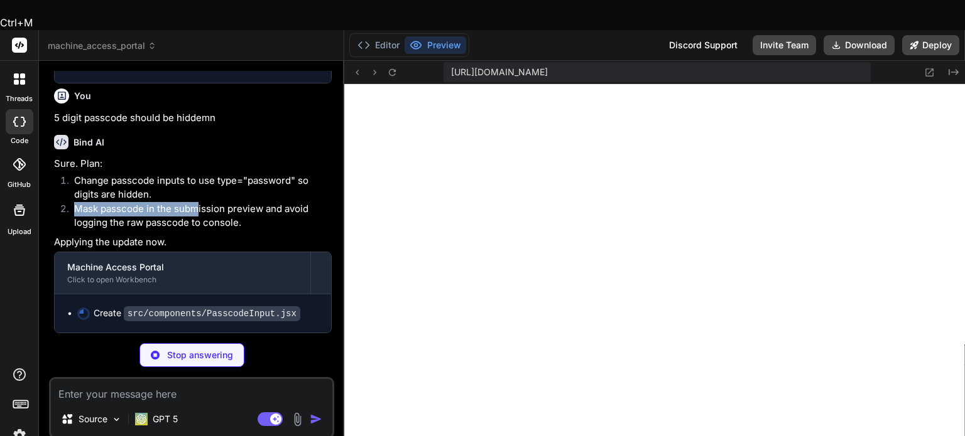
drag, startPoint x: 70, startPoint y: 185, endPoint x: 196, endPoint y: 181, distance: 126.3
click at [196, 202] on li "Mask passcode in the submission preview and avoid logging the raw passcode to c…" at bounding box center [198, 216] width 268 height 28
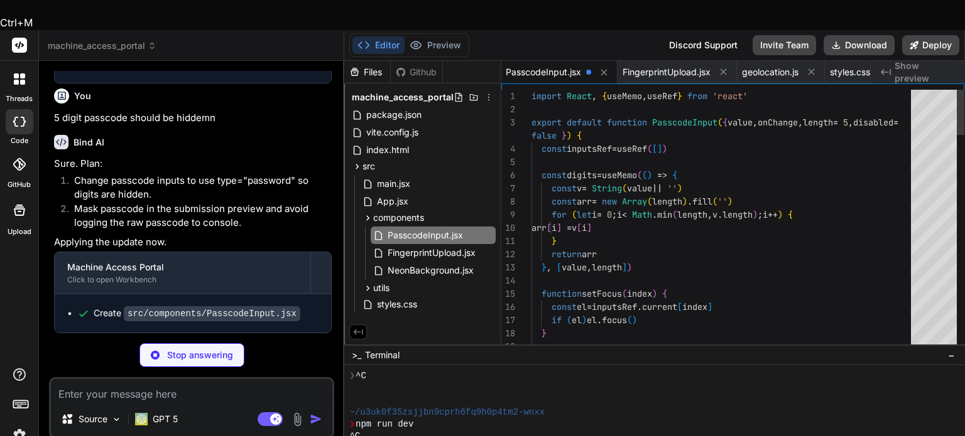
scroll to position [0, 0]
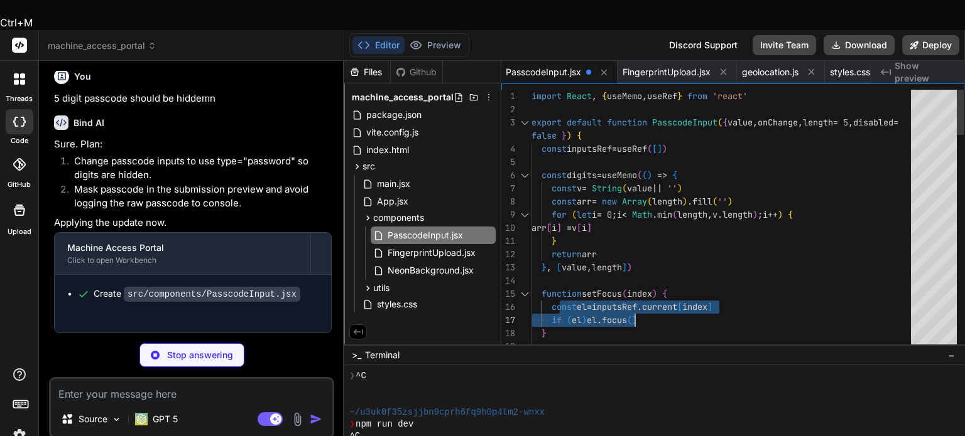
drag, startPoint x: 350, startPoint y: 263, endPoint x: 686, endPoint y: 281, distance: 335.8
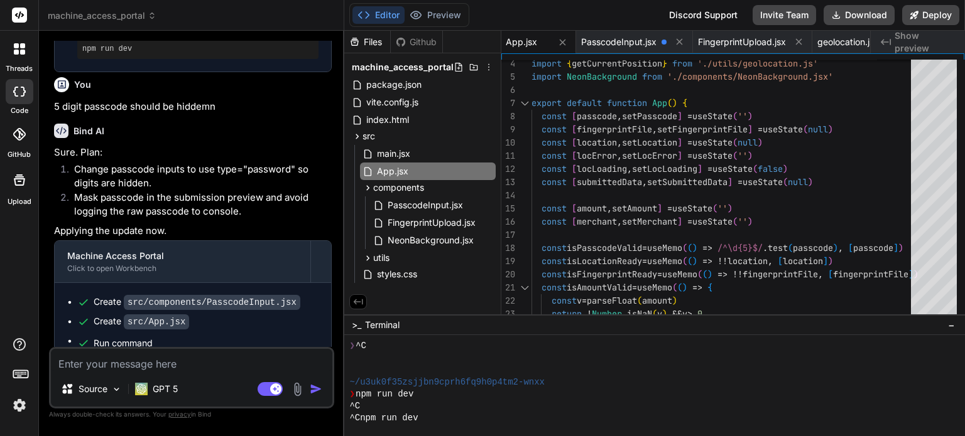
scroll to position [1862, 0]
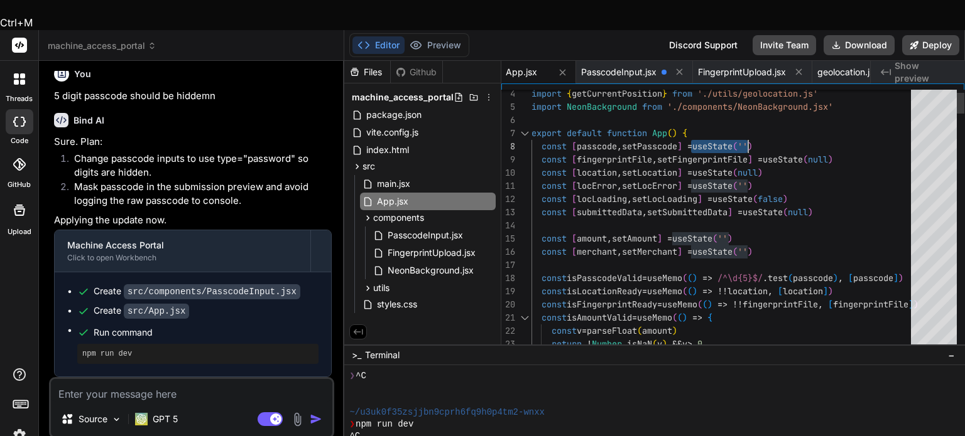
drag, startPoint x: 707, startPoint y: 113, endPoint x: 774, endPoint y: 116, distance: 66.6
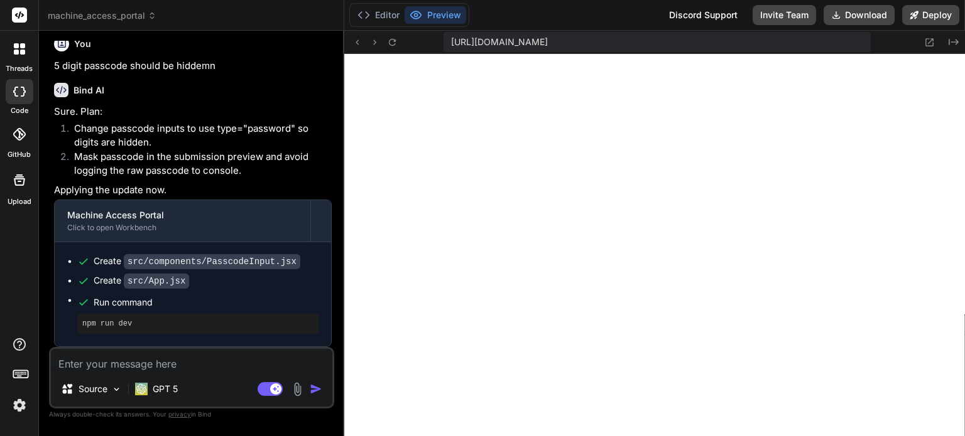
click at [219, 367] on textarea at bounding box center [191, 360] width 281 height 23
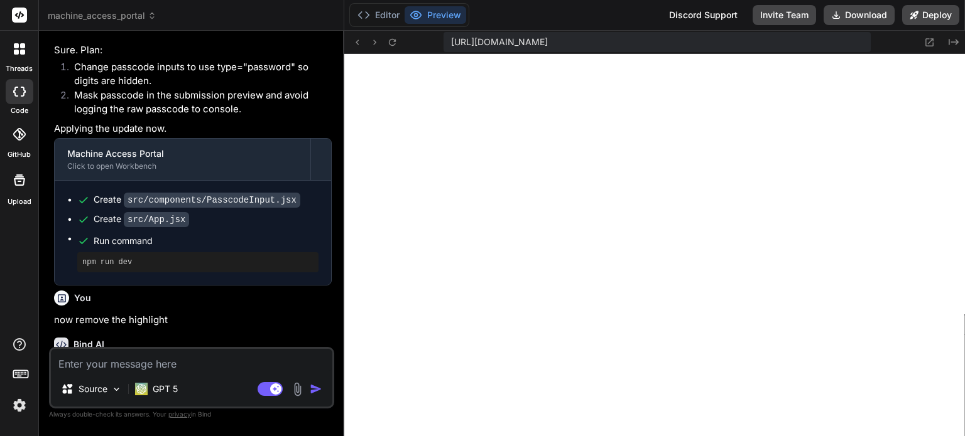
scroll to position [1993, 0]
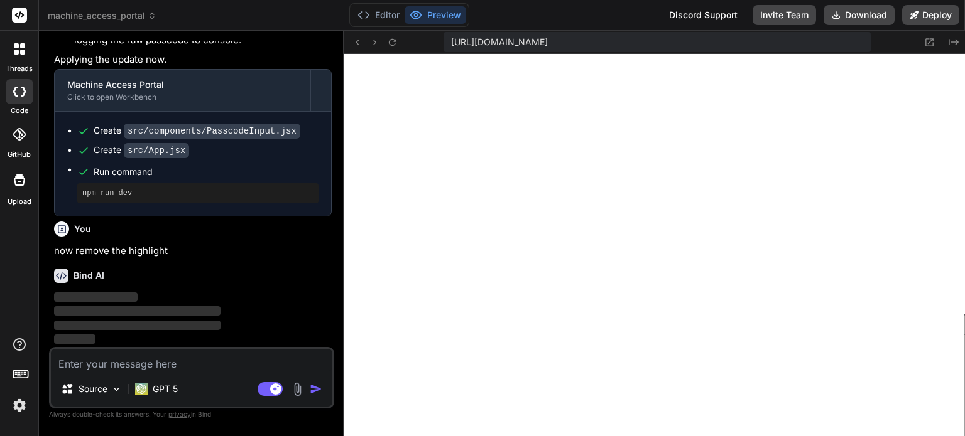
click at [62, 252] on p "now remove the highlight" at bounding box center [193, 251] width 278 height 14
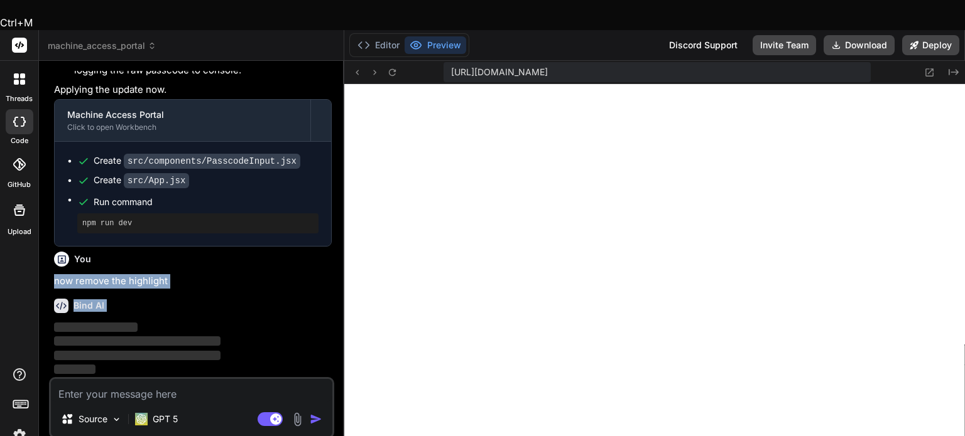
drag, startPoint x: 62, startPoint y: 252, endPoint x: 216, endPoint y: 259, distance: 154.7
click at [216, 259] on div "You single page webapp in react where i need to create a machine take input pas…" at bounding box center [192, 224] width 283 height 306
click at [246, 274] on p "now remove the highlight" at bounding box center [193, 281] width 278 height 14
drag, startPoint x: 163, startPoint y: 253, endPoint x: 63, endPoint y: 246, distance: 100.1
click at [63, 274] on p "now remove the highlight" at bounding box center [193, 281] width 278 height 14
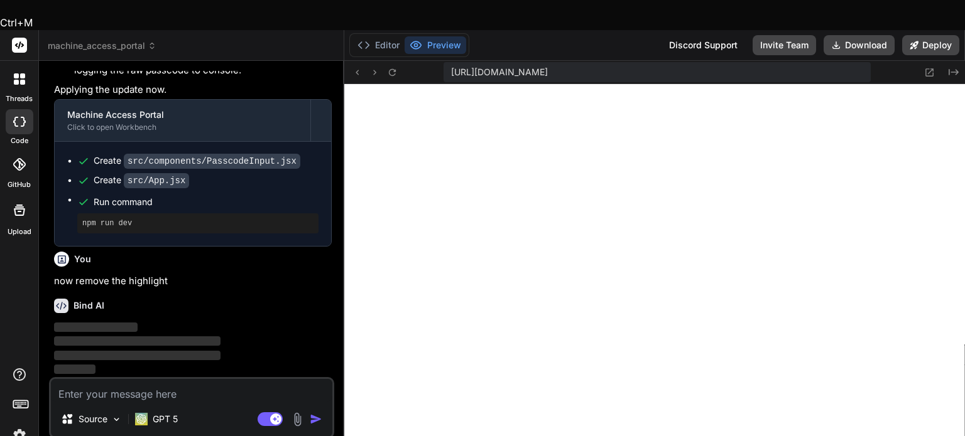
click at [183, 274] on p "now remove the highlight" at bounding box center [193, 281] width 278 height 14
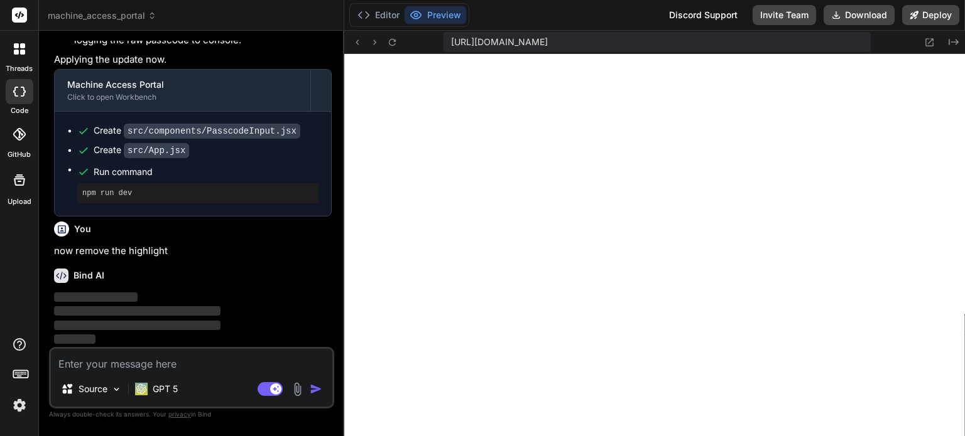
click at [52, 249] on div "You single page webapp in react where i need to create a machine take input pas…" at bounding box center [192, 194] width 283 height 306
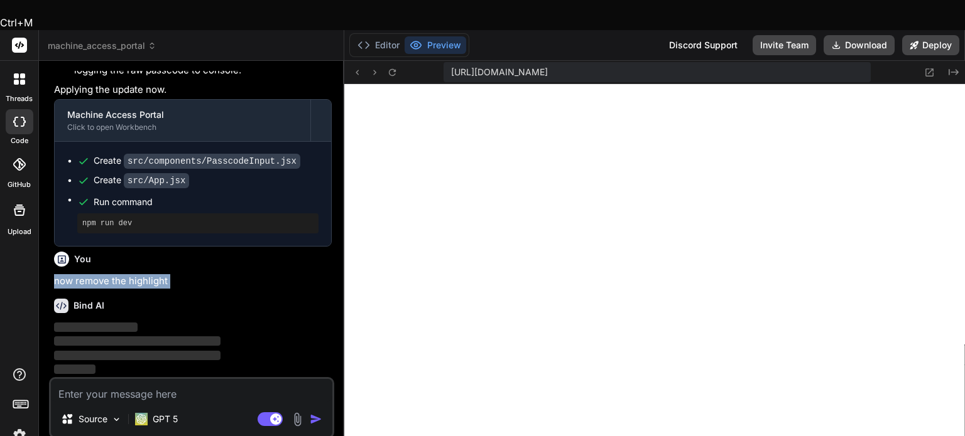
drag, startPoint x: 52, startPoint y: 249, endPoint x: 194, endPoint y: 256, distance: 142.1
click at [194, 256] on div "You single page webapp in react where i need to create a machine take input pas…" at bounding box center [192, 224] width 283 height 306
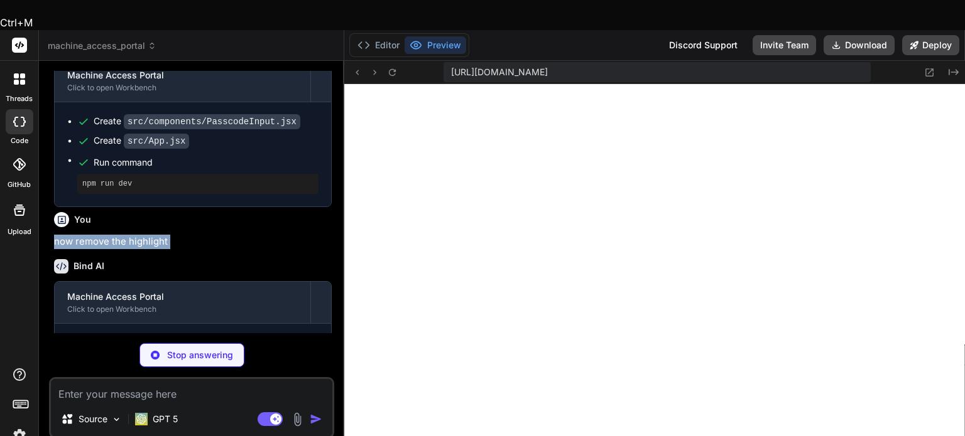
scroll to position [2061, 0]
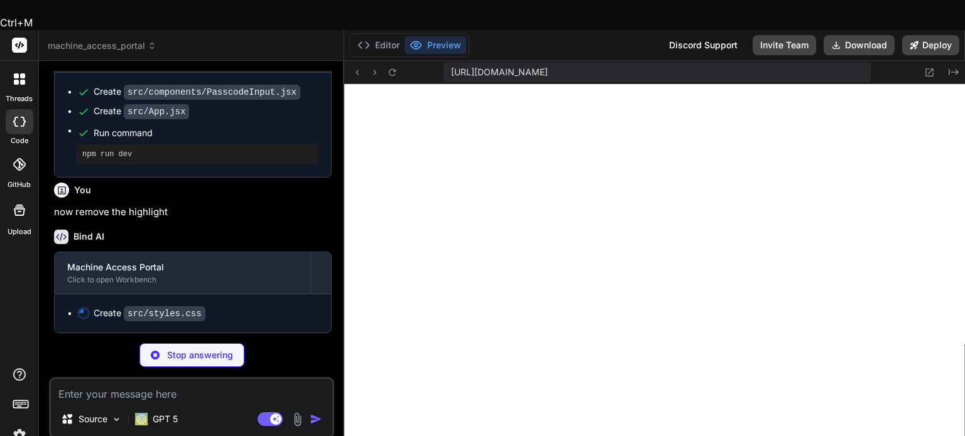
click at [173, 379] on textarea at bounding box center [191, 390] width 281 height 23
drag, startPoint x: 138, startPoint y: 318, endPoint x: 283, endPoint y: 330, distance: 145.6
click at [283, 344] on div "Stop answering" at bounding box center [191, 356] width 285 height 24
click at [293, 344] on div "Stop answering" at bounding box center [191, 356] width 285 height 24
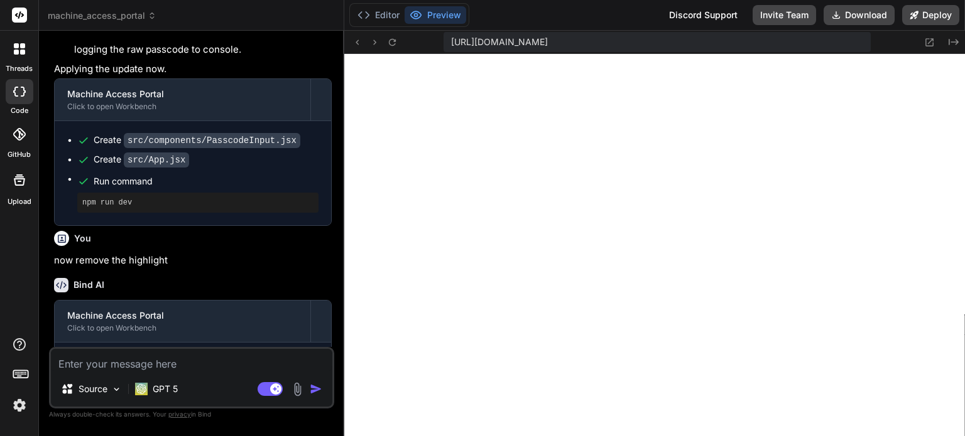
scroll to position [2064, 0]
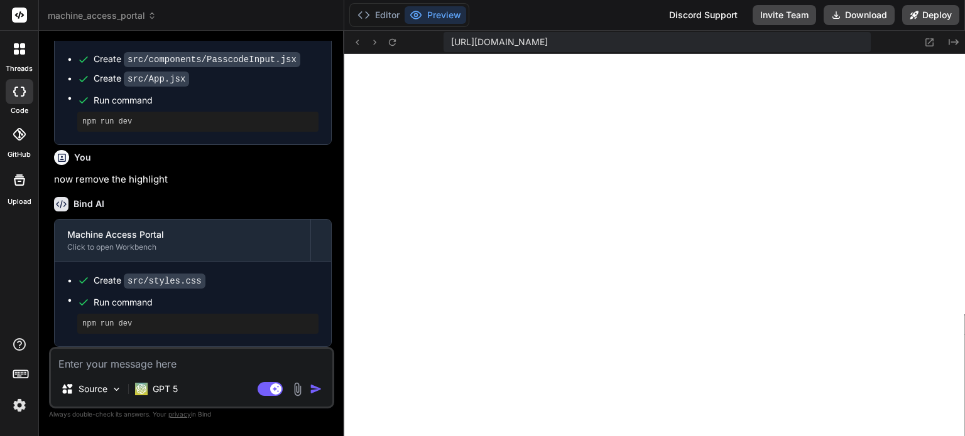
click at [151, 366] on textarea at bounding box center [191, 360] width 281 height 23
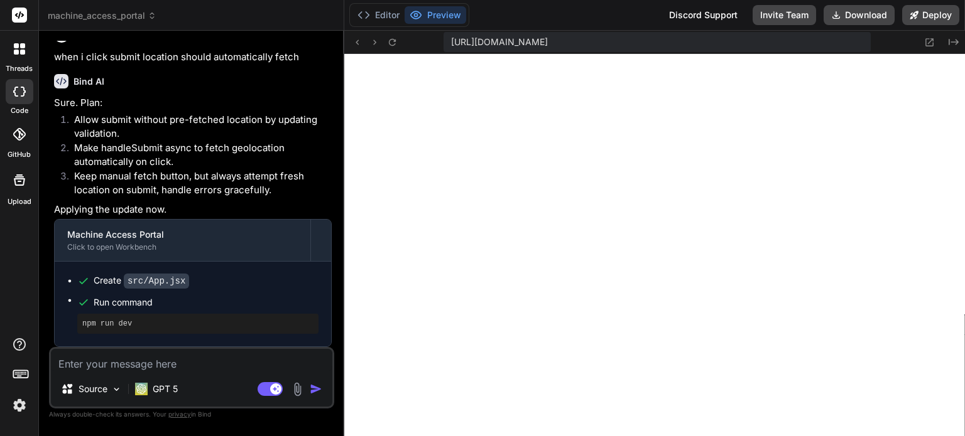
scroll to position [2389, 0]
click at [866, 9] on button "Download" at bounding box center [858, 15] width 71 height 20
